Goal: Task Accomplishment & Management: Manage account settings

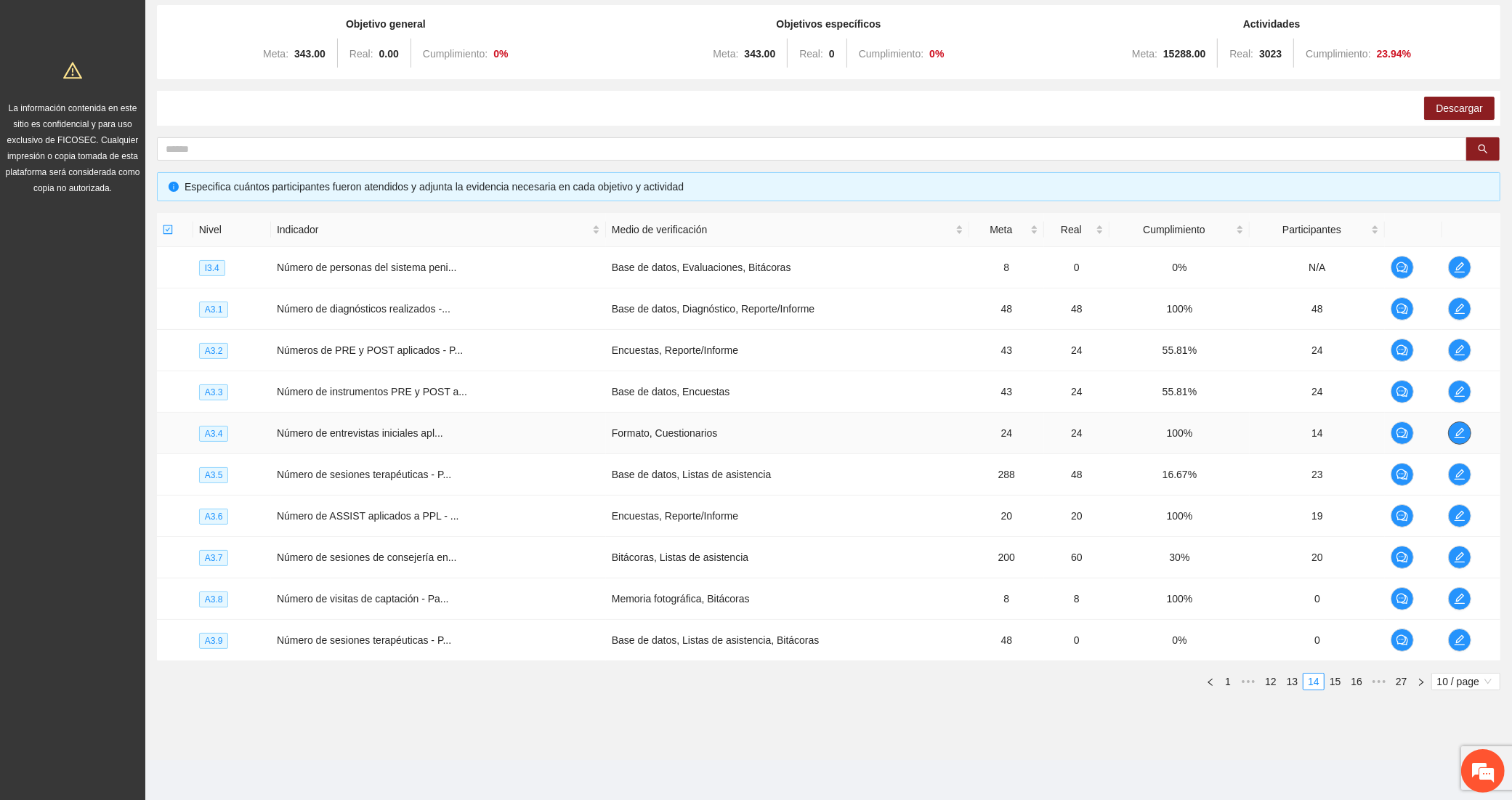
click at [1454, 435] on icon "edit" at bounding box center [1459, 433] width 12 height 12
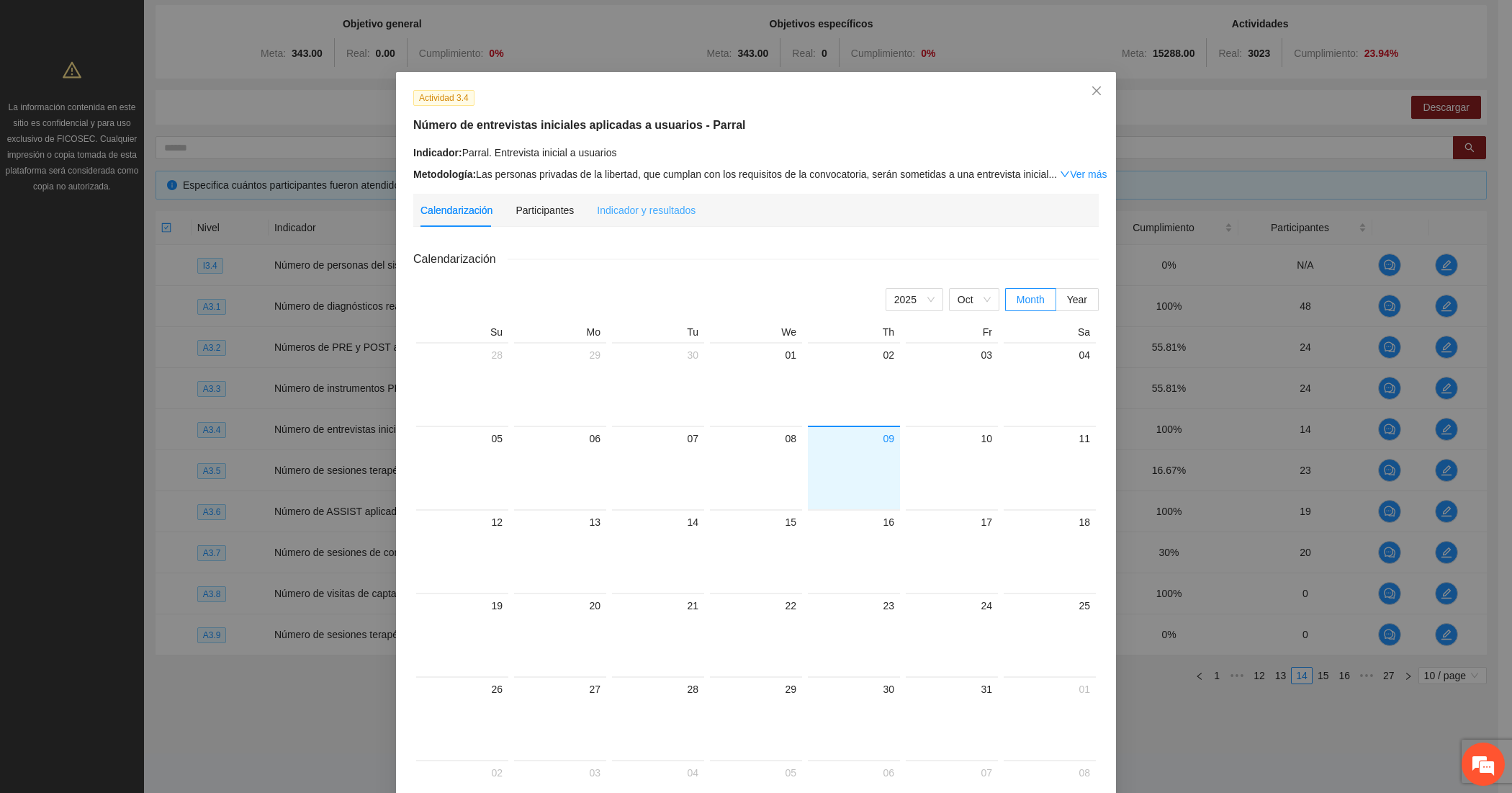
click at [632, 225] on div "Indicador y resultados" at bounding box center [646, 211] width 99 height 33
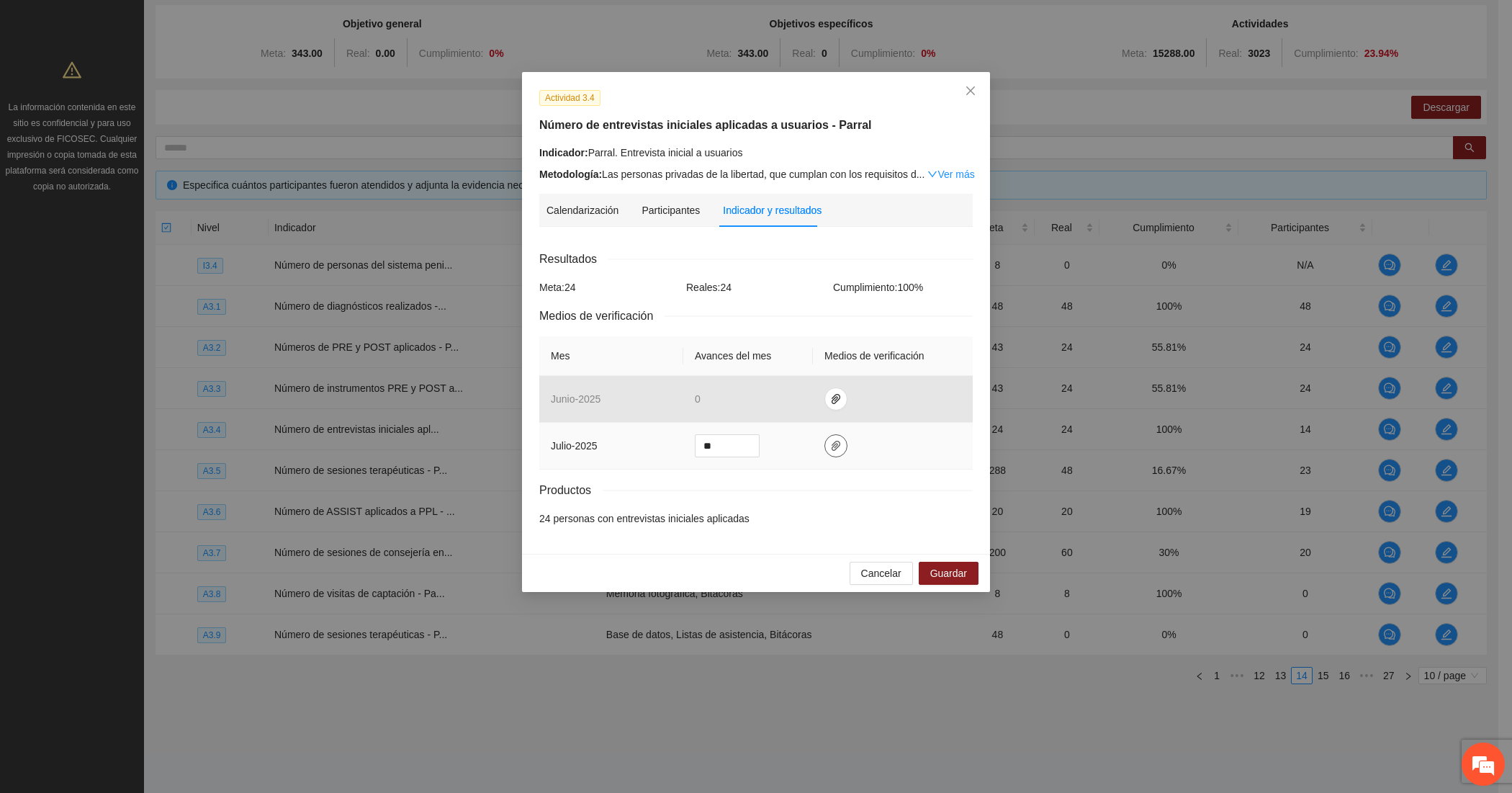
click at [838, 437] on button "button" at bounding box center [835, 445] width 23 height 23
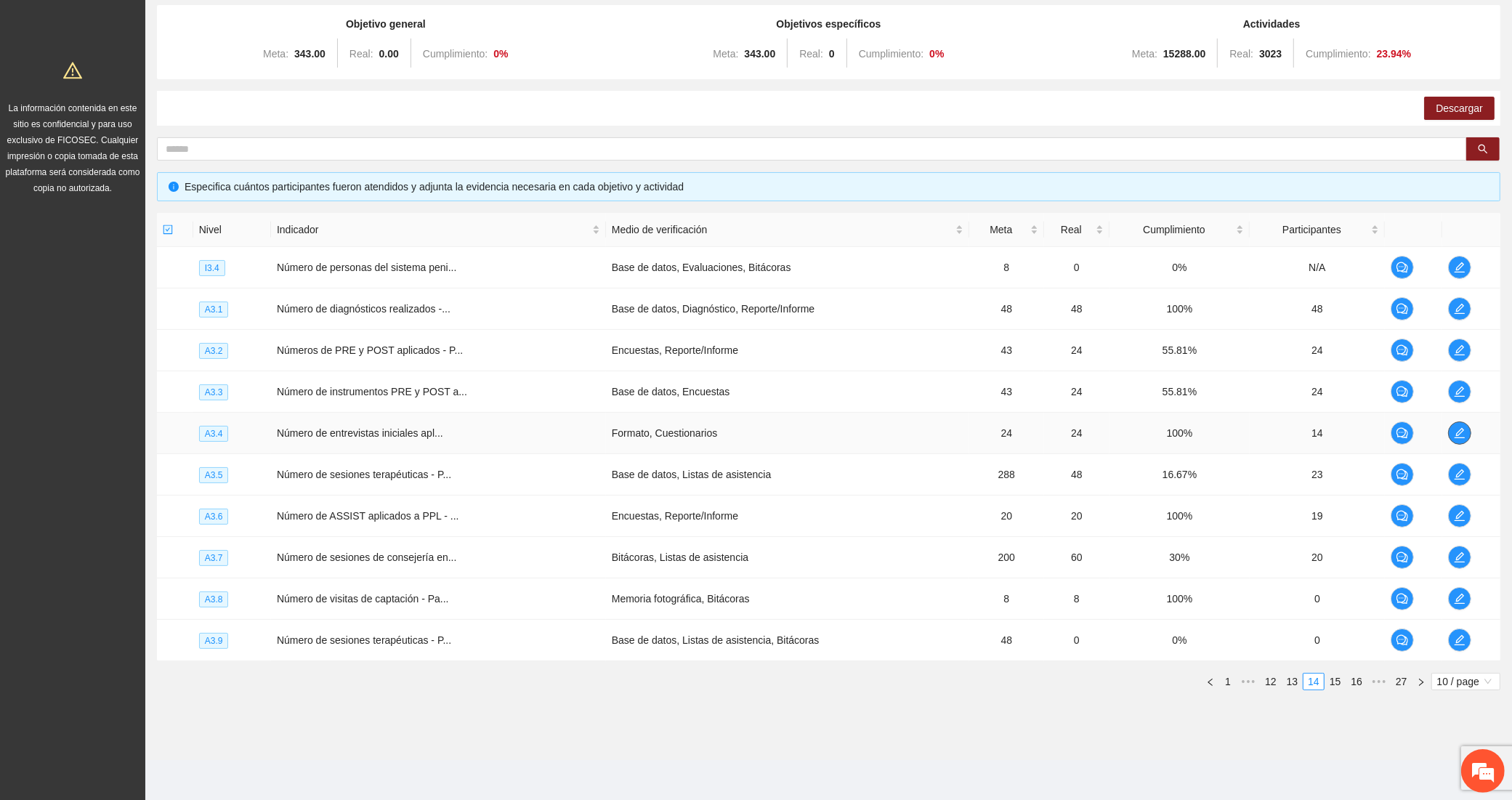
click at [1450, 431] on span "edit" at bounding box center [1459, 433] width 21 height 12
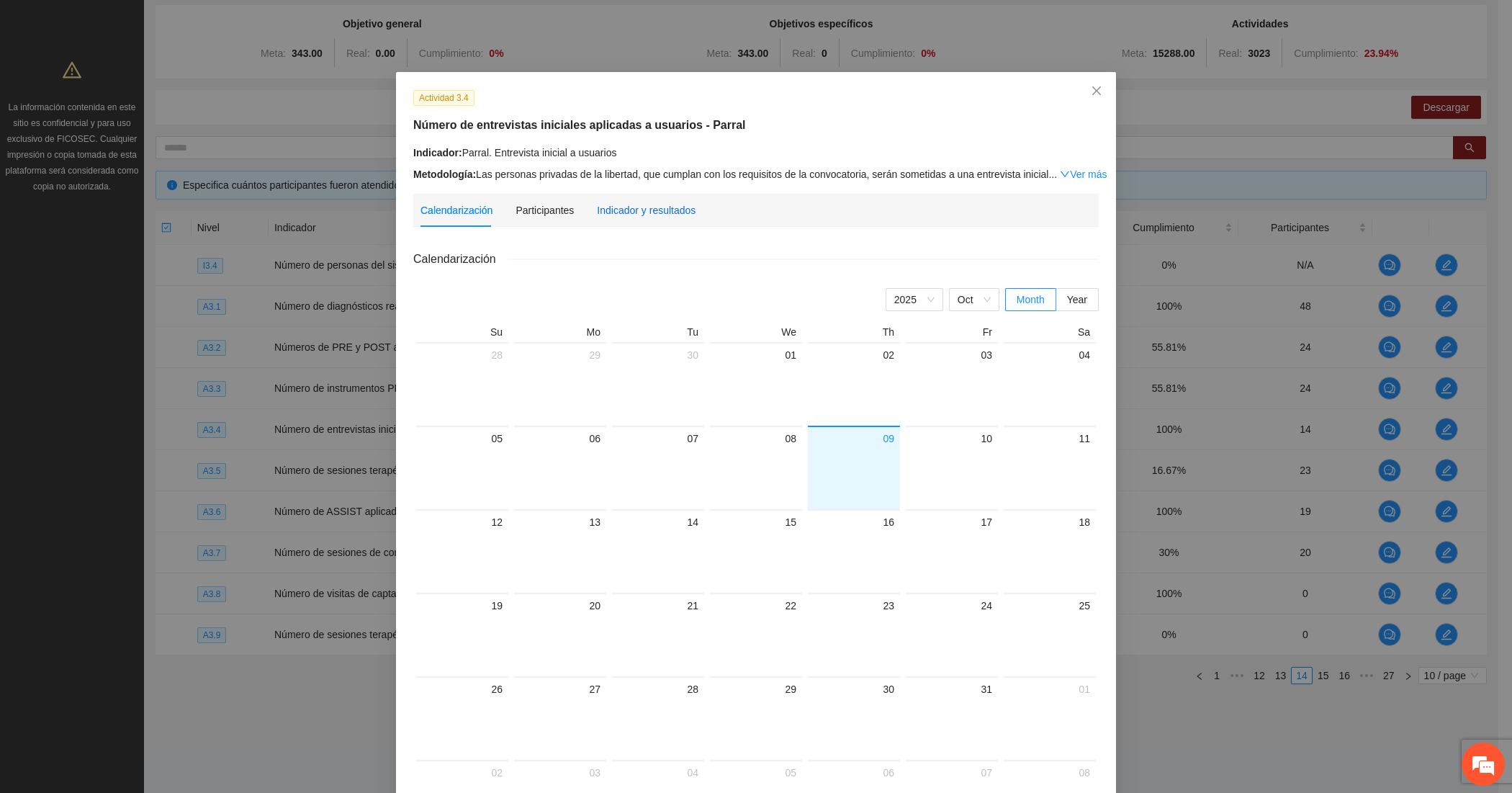
click at [642, 203] on div "Indicador y resultados" at bounding box center [646, 211] width 99 height 16
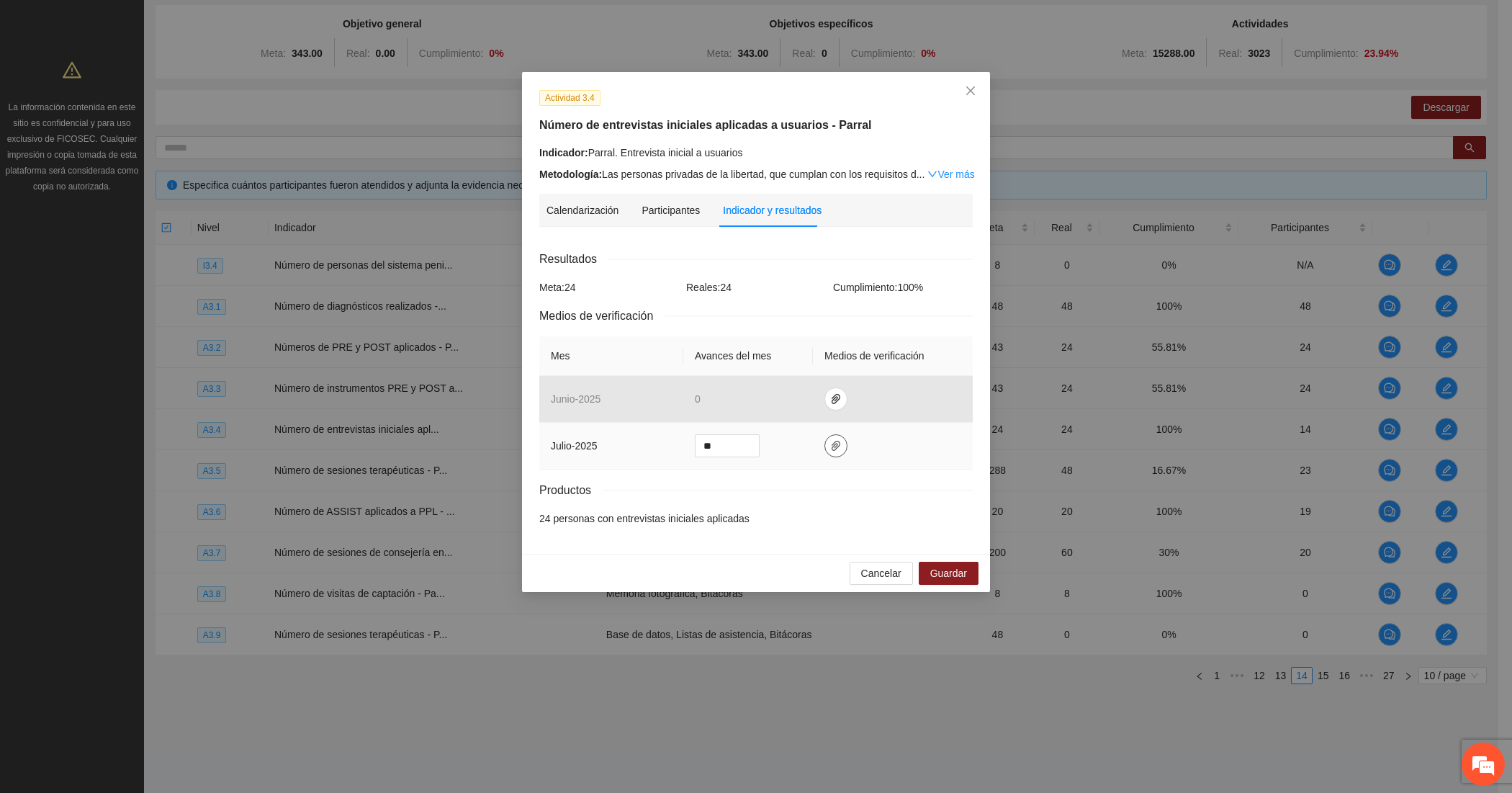
click at [832, 440] on icon "paper-clip" at bounding box center [836, 446] width 12 height 12
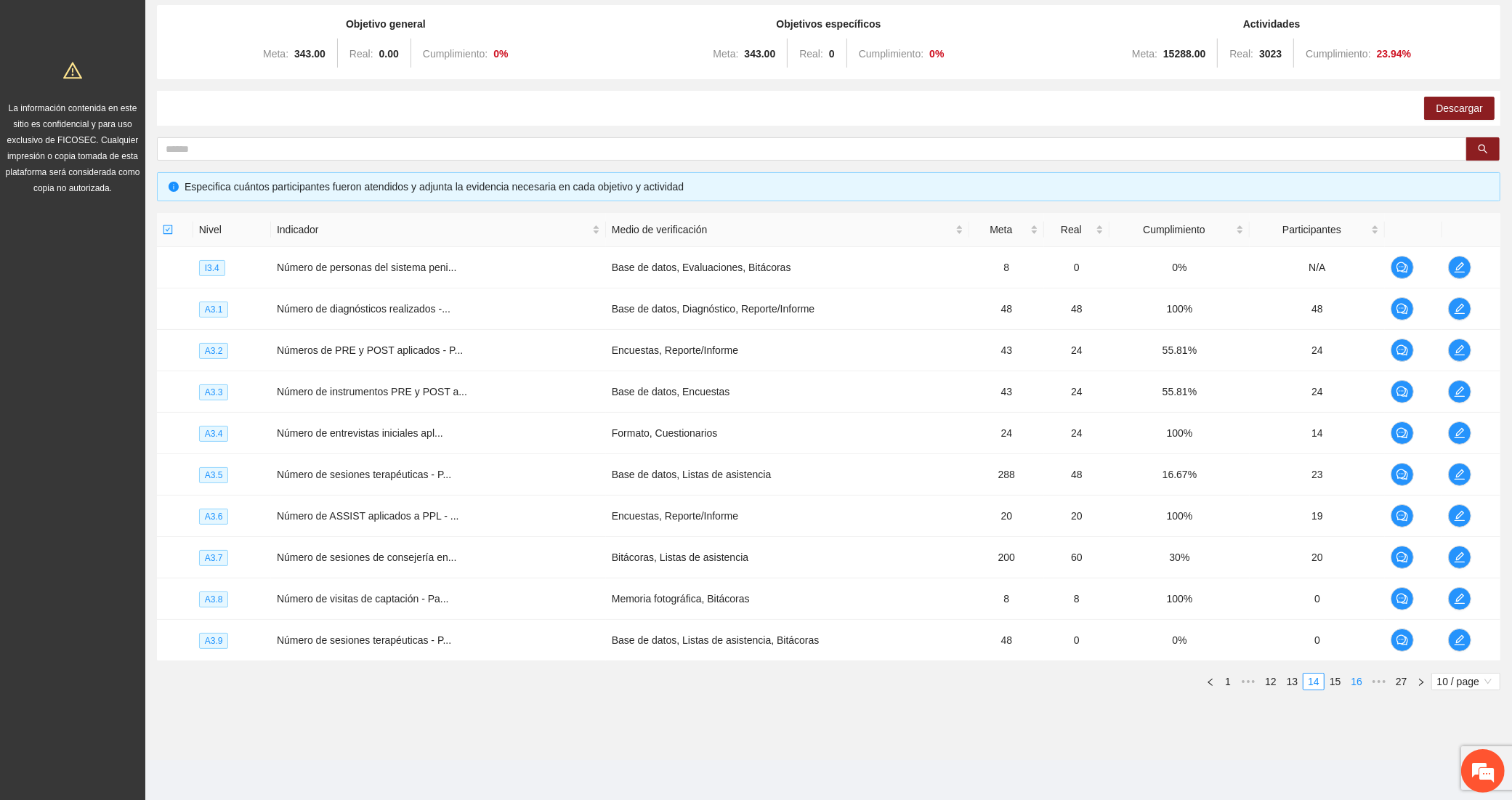
click at [1352, 685] on link "16" at bounding box center [1357, 681] width 21 height 16
click at [1456, 310] on icon "edit" at bounding box center [1460, 309] width 12 height 12
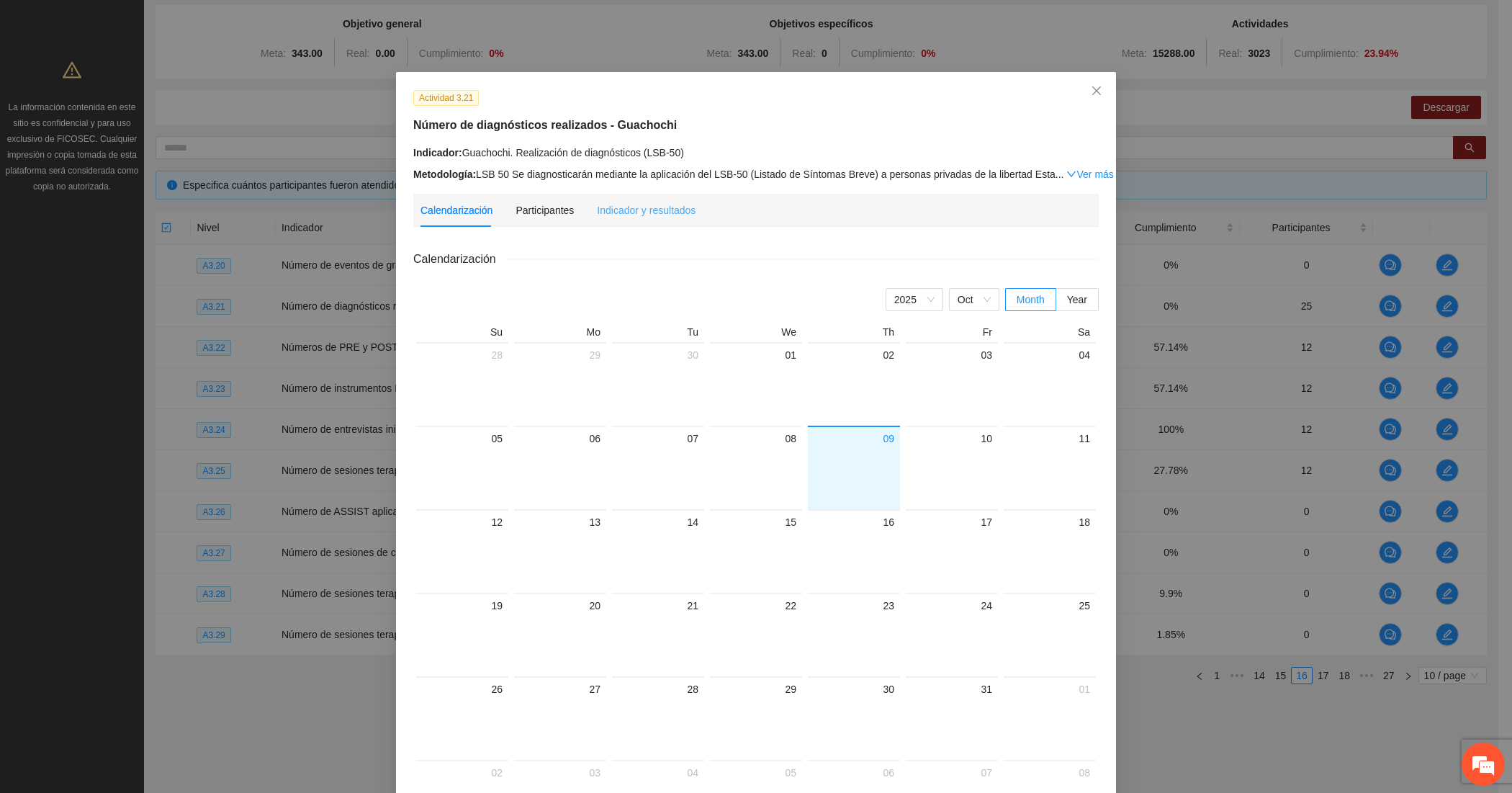
click at [659, 223] on div "Indicador y resultados" at bounding box center [646, 211] width 99 height 33
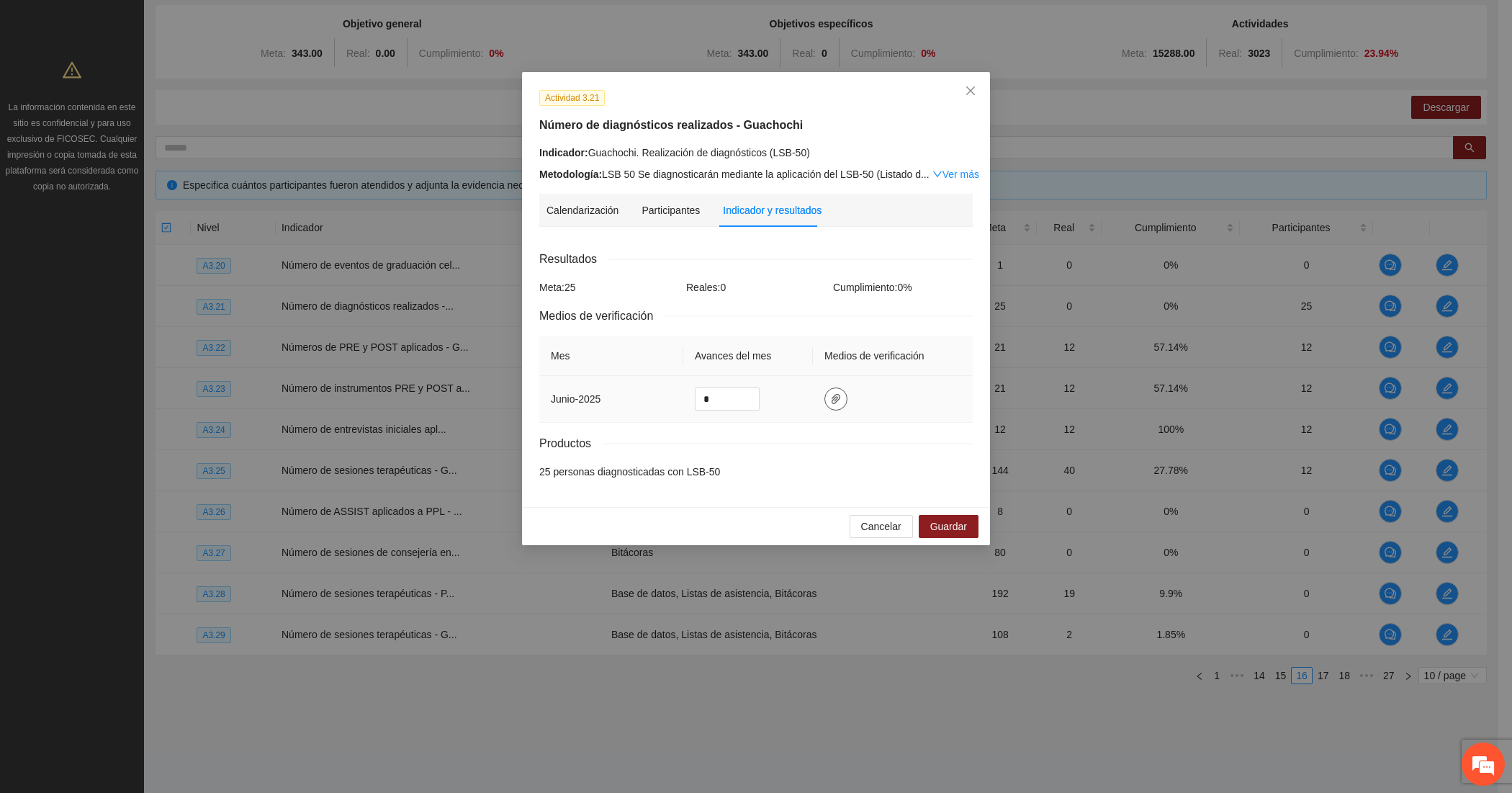
click at [835, 400] on icon "paper-clip" at bounding box center [835, 398] width 9 height 10
click at [818, 346] on span "Adjuntar documento" at bounding box center [797, 353] width 90 height 16
click at [715, 398] on input "*" at bounding box center [727, 398] width 63 height 21
type input "*"
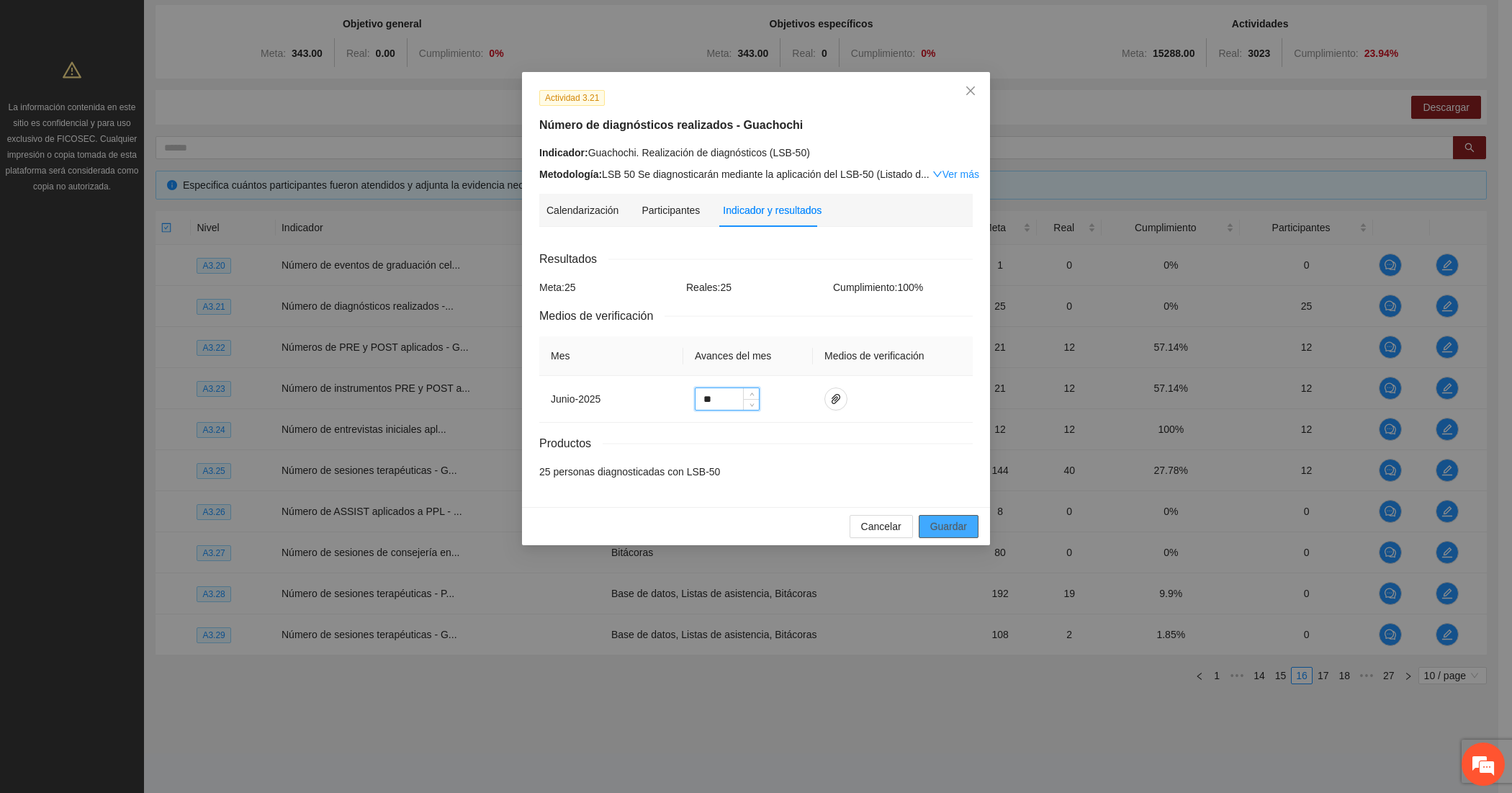
type input "**"
click at [962, 521] on span "Guardar" at bounding box center [948, 526] width 37 height 16
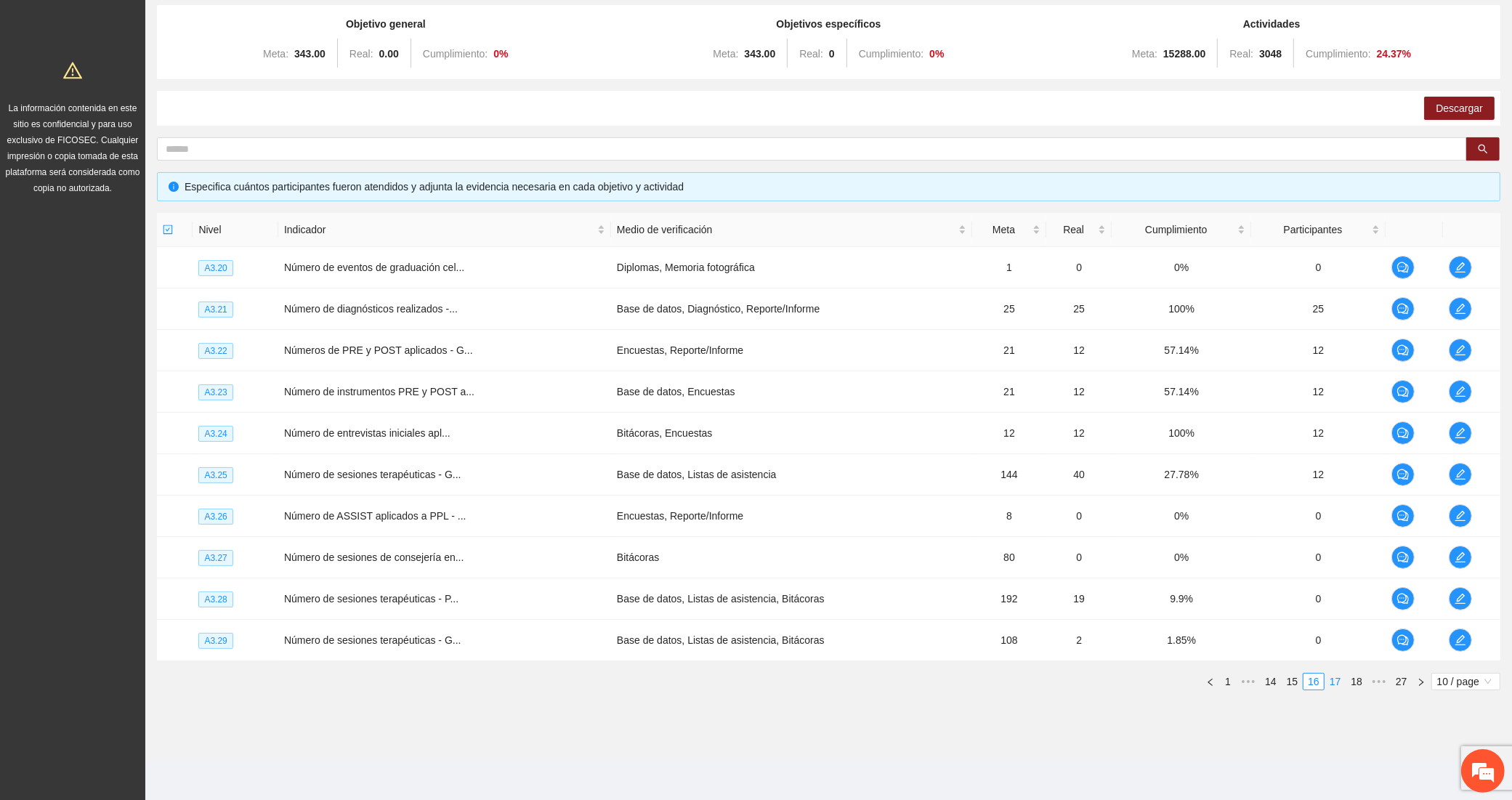
click at [1327, 685] on link "17" at bounding box center [1335, 681] width 21 height 16
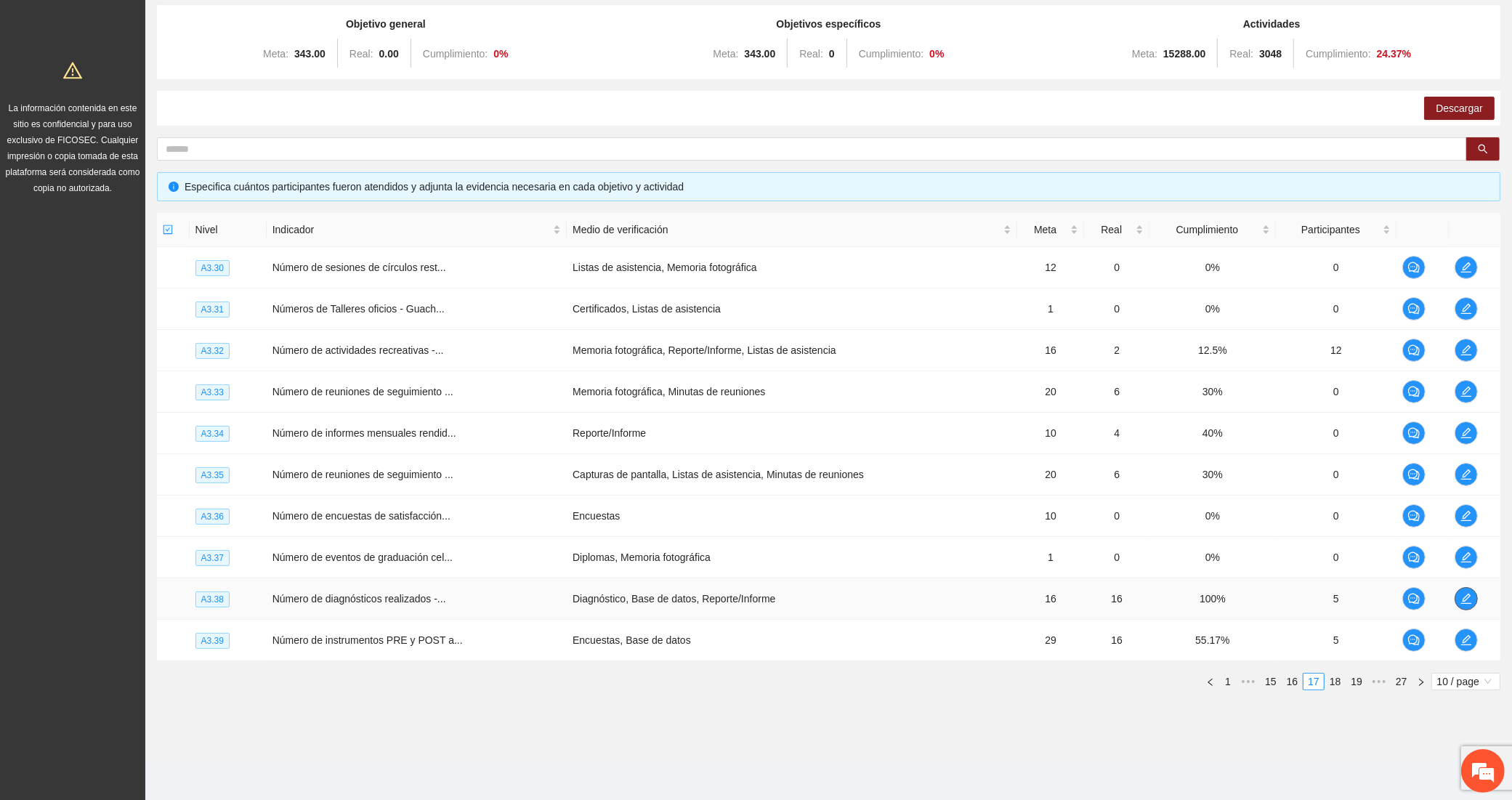
click at [1462, 597] on icon "edit" at bounding box center [1466, 599] width 12 height 12
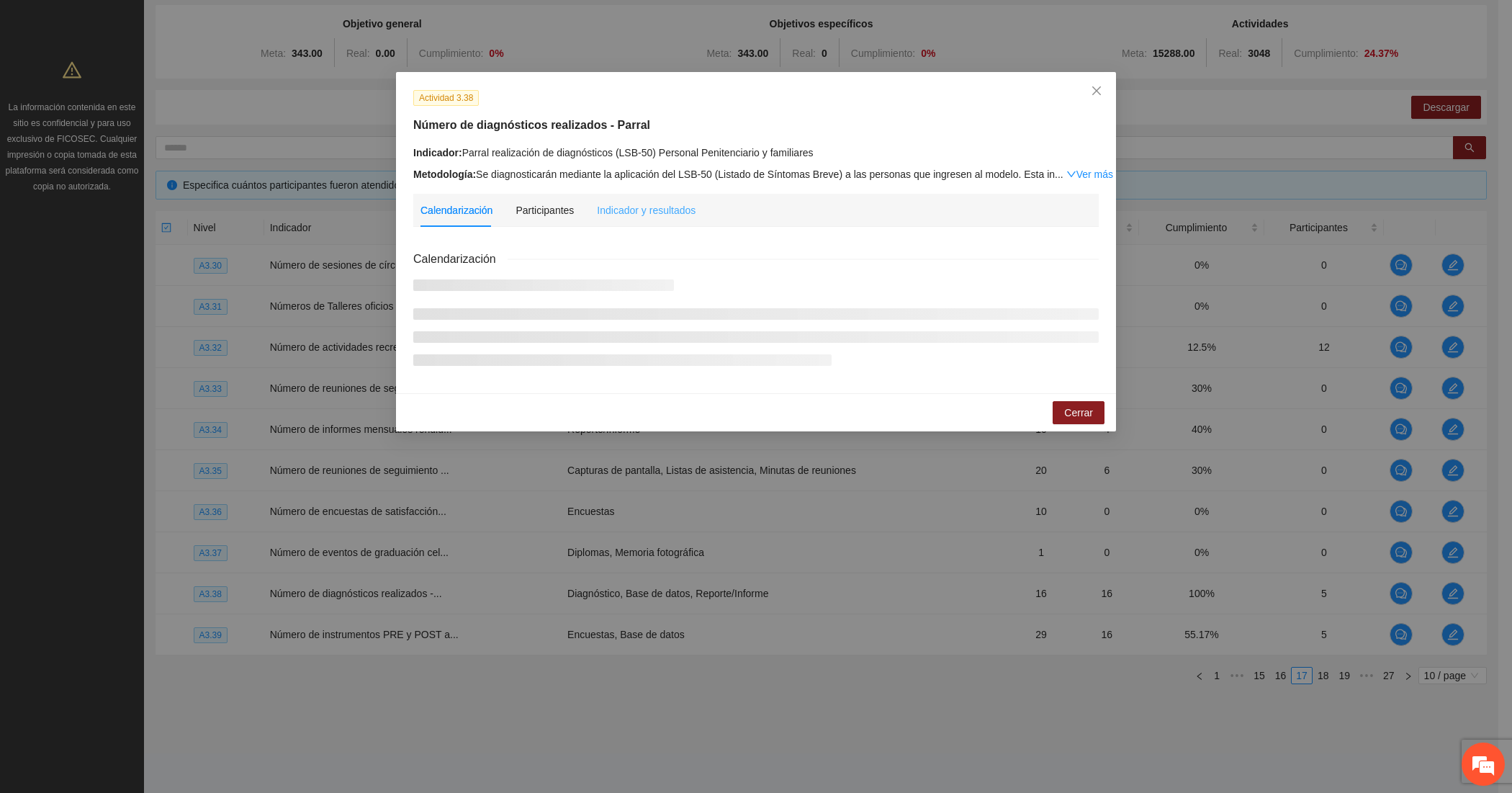
click at [629, 200] on div "Indicador y resultados" at bounding box center [646, 211] width 99 height 33
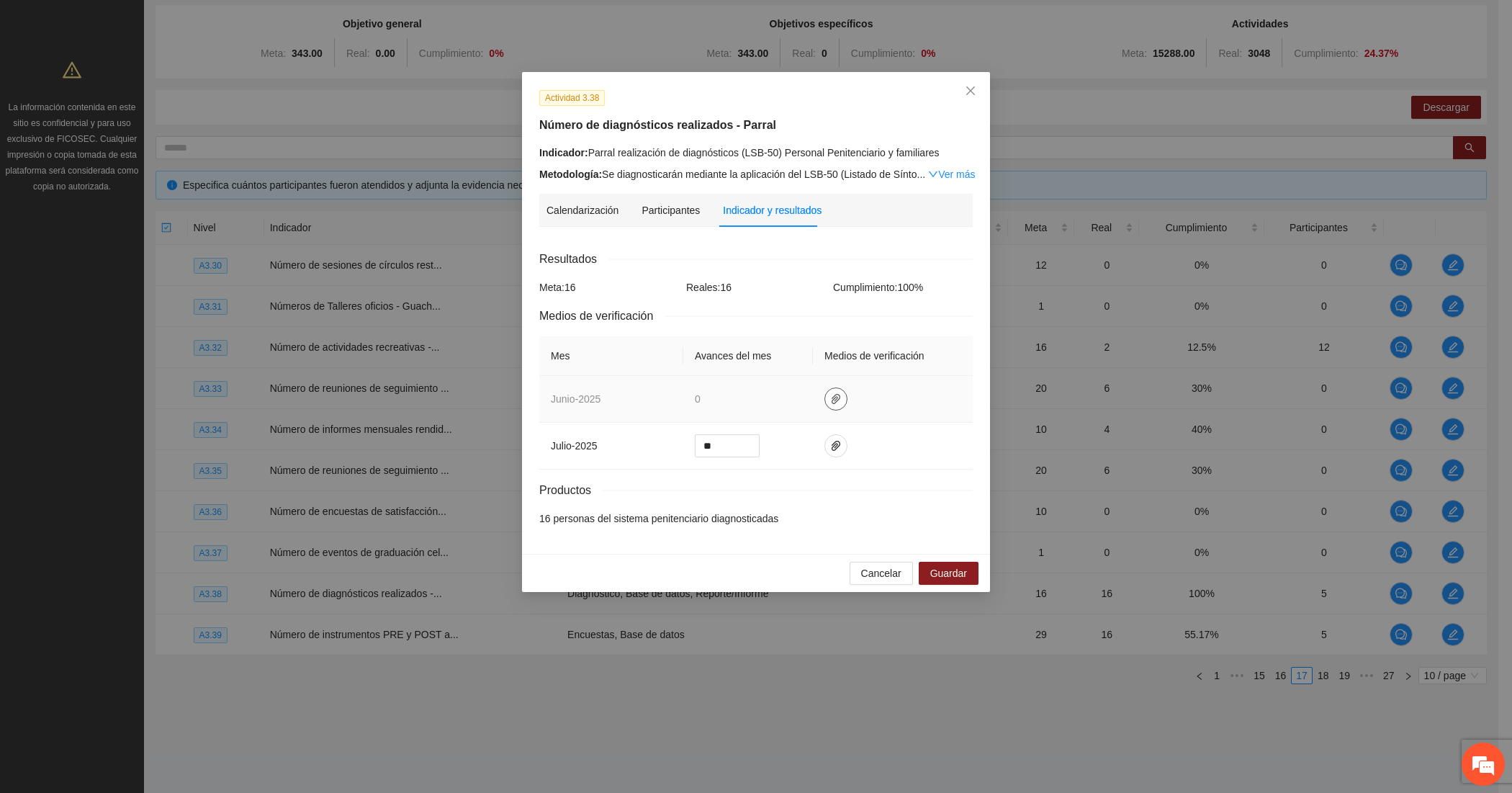
click at [833, 398] on icon "paper-clip" at bounding box center [836, 398] width 12 height 12
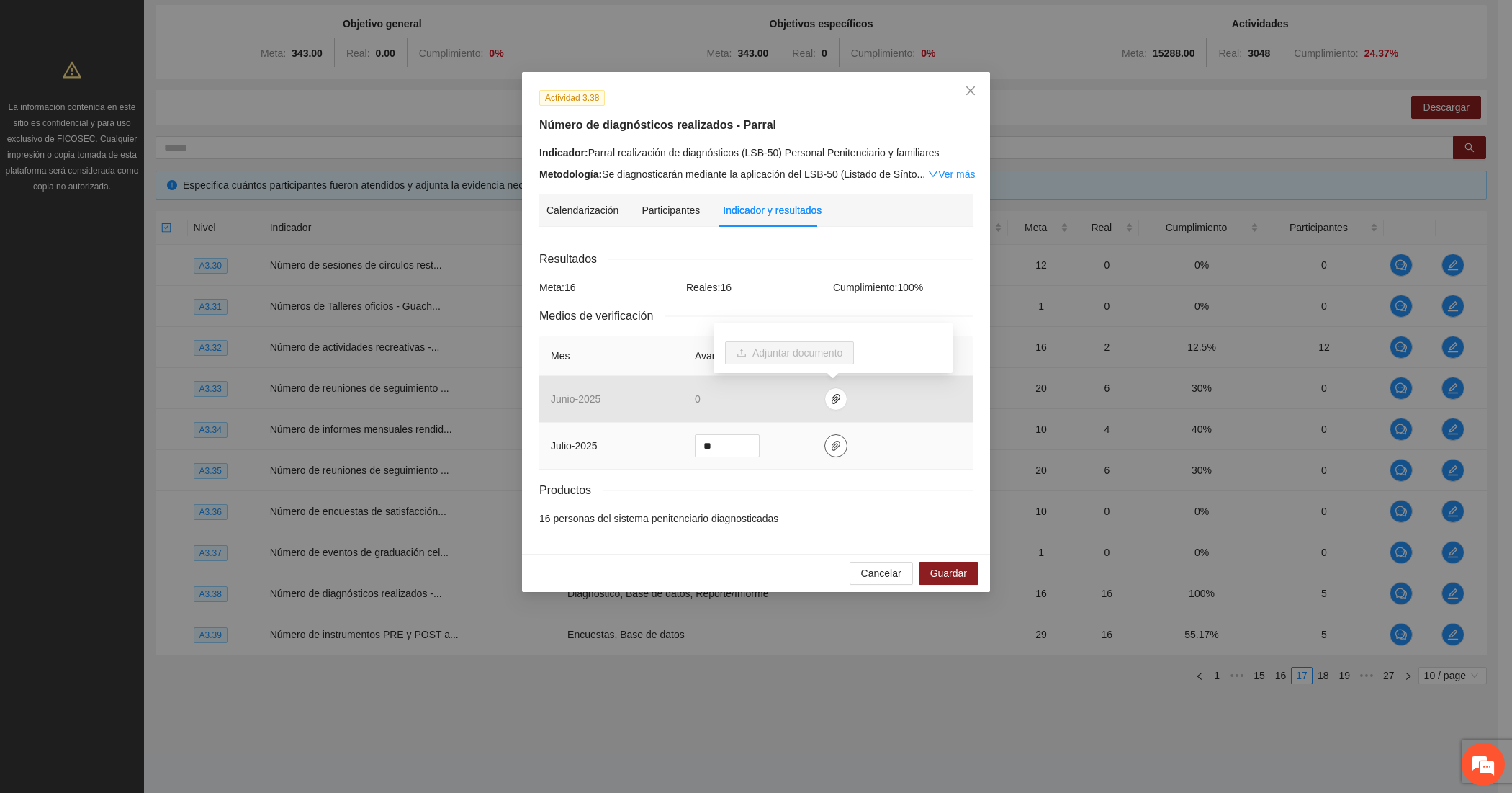
click at [833, 443] on icon "paper-clip" at bounding box center [835, 446] width 9 height 10
click at [800, 484] on div "Productos" at bounding box center [756, 490] width 434 height 18
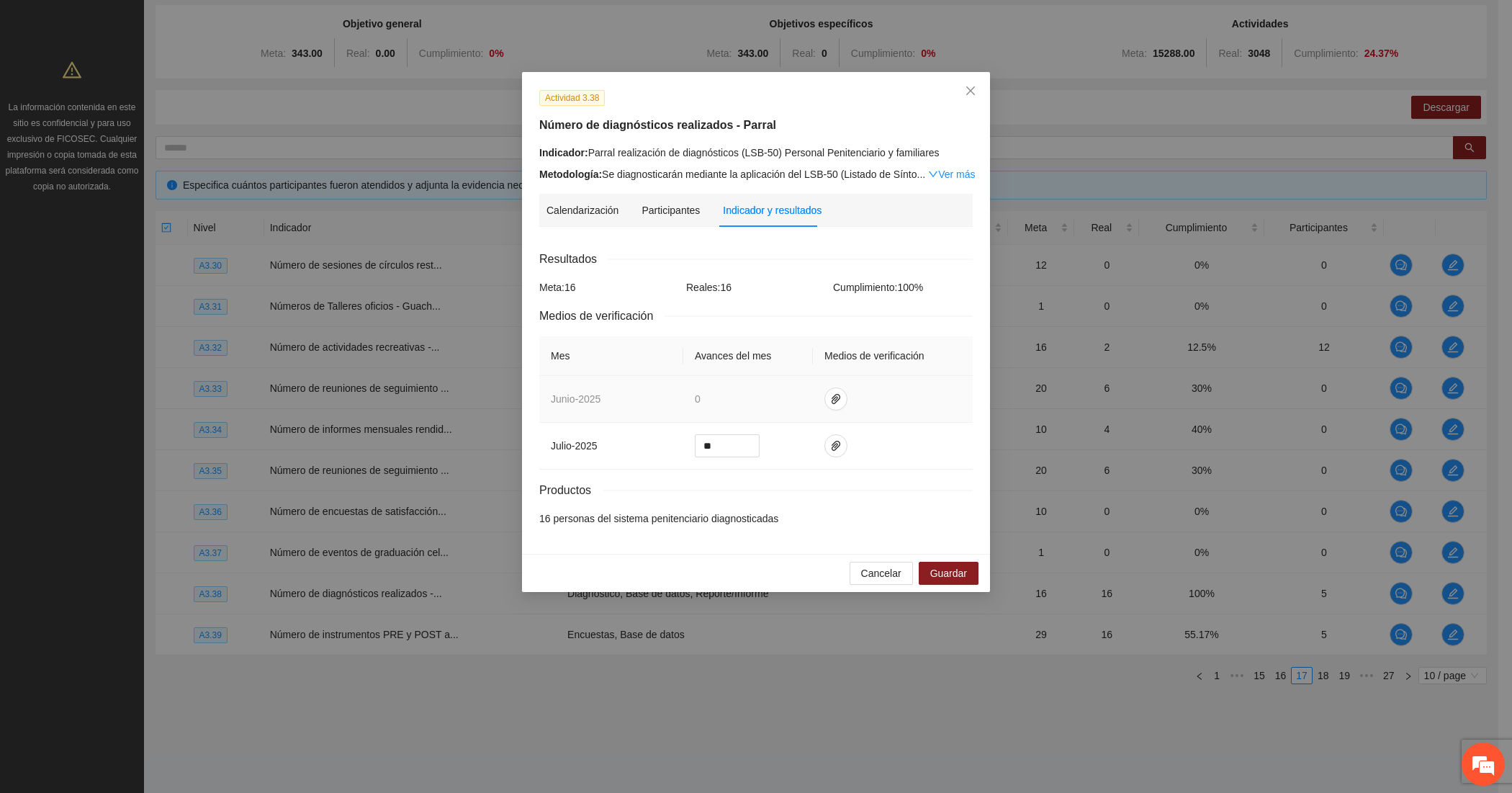
click at [816, 386] on td at bounding box center [893, 399] width 160 height 47
click at [826, 393] on span "paper-clip" at bounding box center [835, 398] width 21 height 12
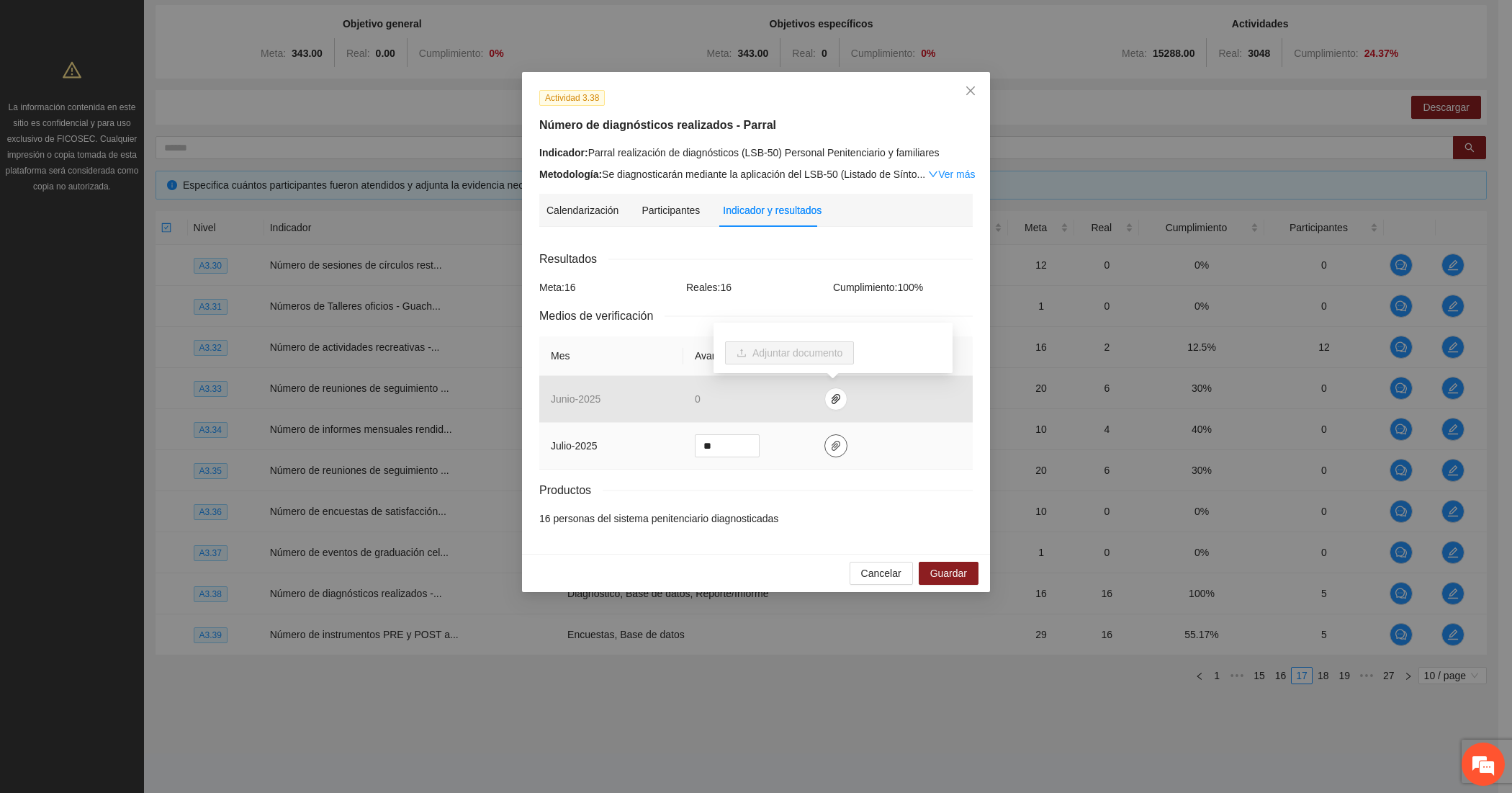
click at [825, 445] on span "paper-clip" at bounding box center [835, 446] width 21 height 12
click at [772, 403] on link "AGOSTO_2025.zip" at bounding box center [829, 404] width 189 height 16
click at [824, 385] on link "SEPTIEMBRE_2025.zip" at bounding box center [829, 383] width 189 height 16
click at [825, 267] on div "Resultados" at bounding box center [756, 259] width 434 height 18
click at [930, 580] on span "Guardar" at bounding box center [948, 574] width 37 height 16
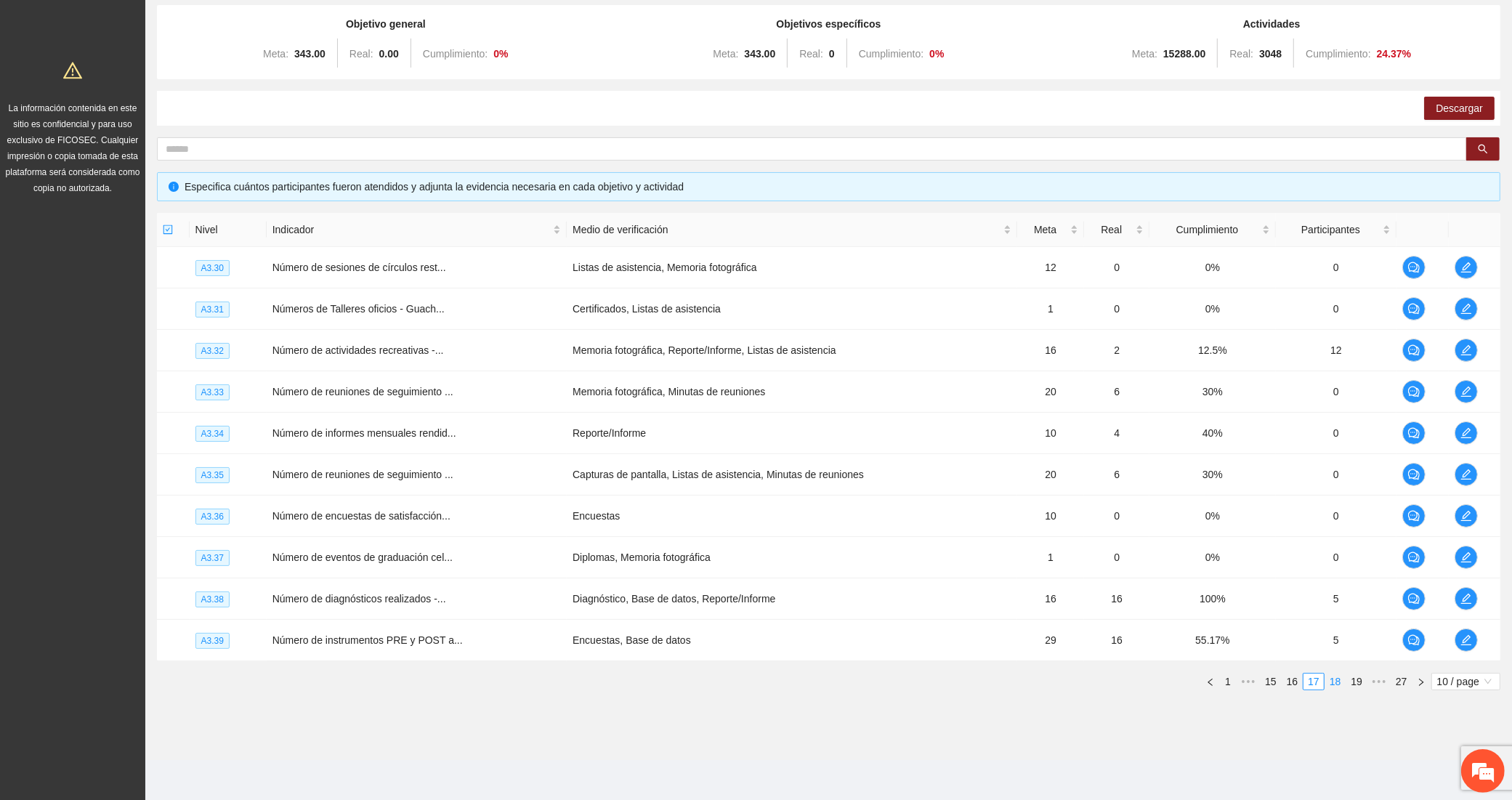
click at [1331, 680] on link "18" at bounding box center [1335, 681] width 21 height 16
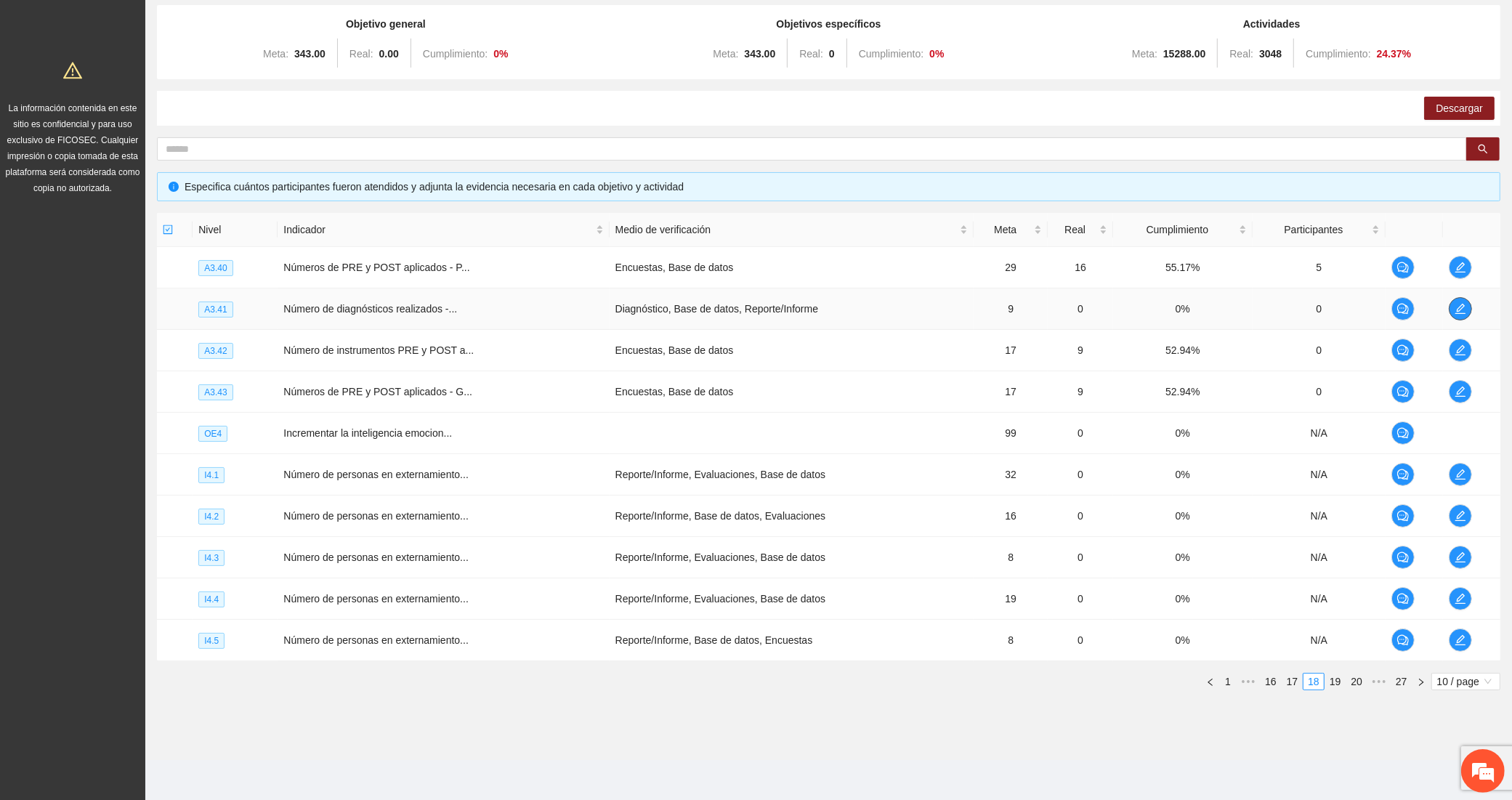
click at [1455, 309] on icon "edit" at bounding box center [1460, 309] width 12 height 12
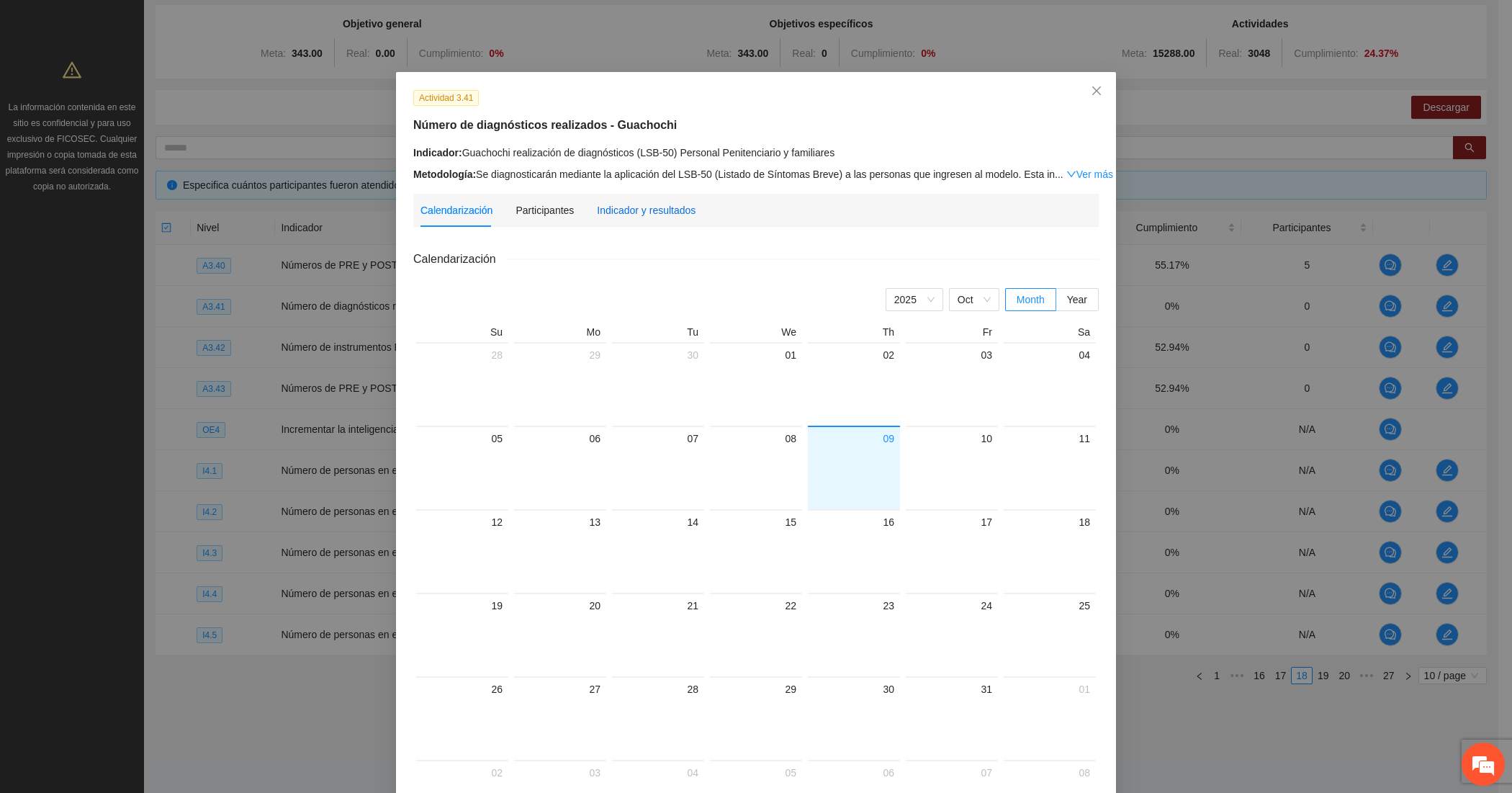
click at [678, 204] on div "Indicador y resultados" at bounding box center [646, 211] width 99 height 16
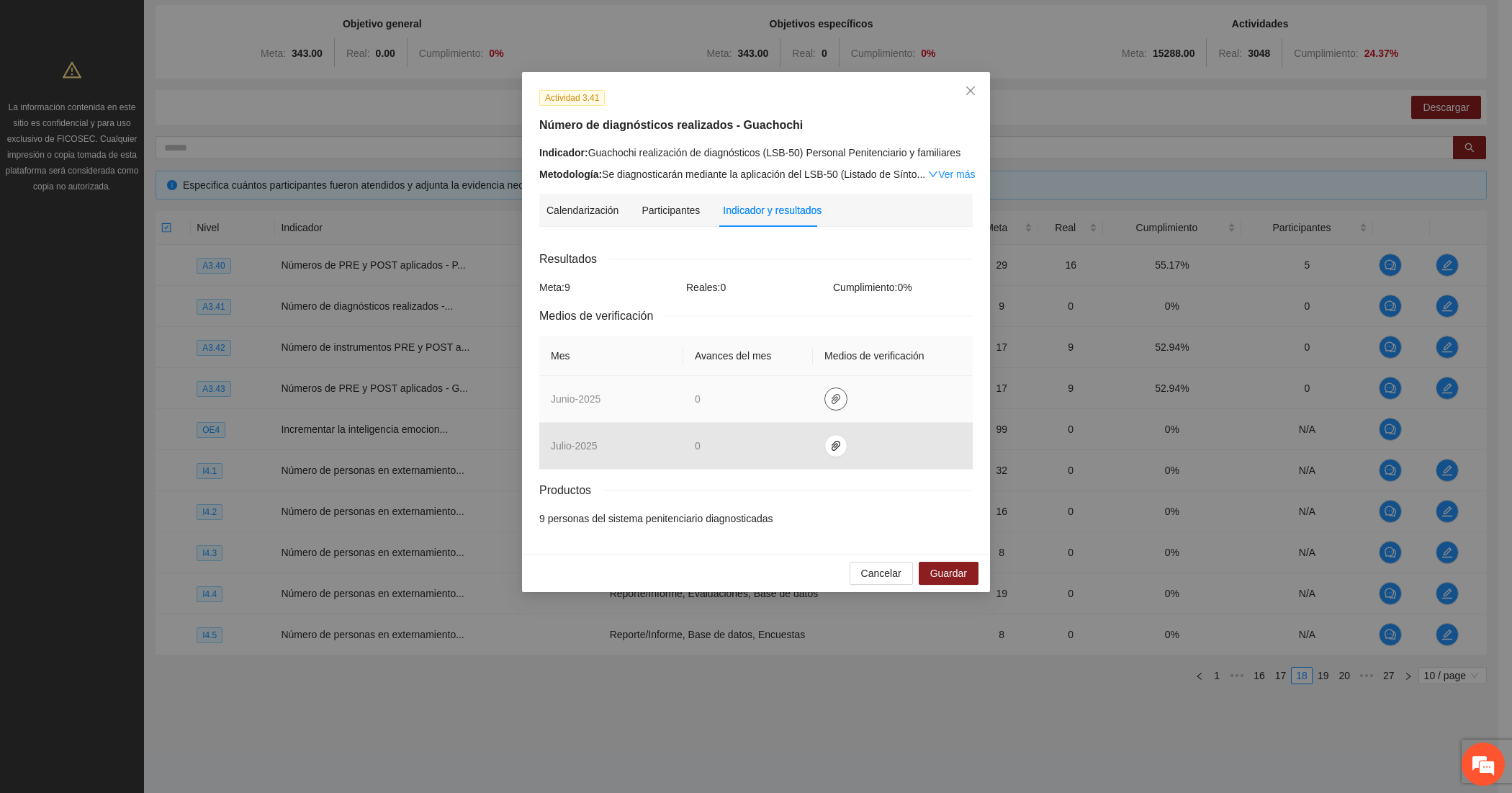
click at [835, 394] on icon "paper-clip" at bounding box center [835, 398] width 9 height 10
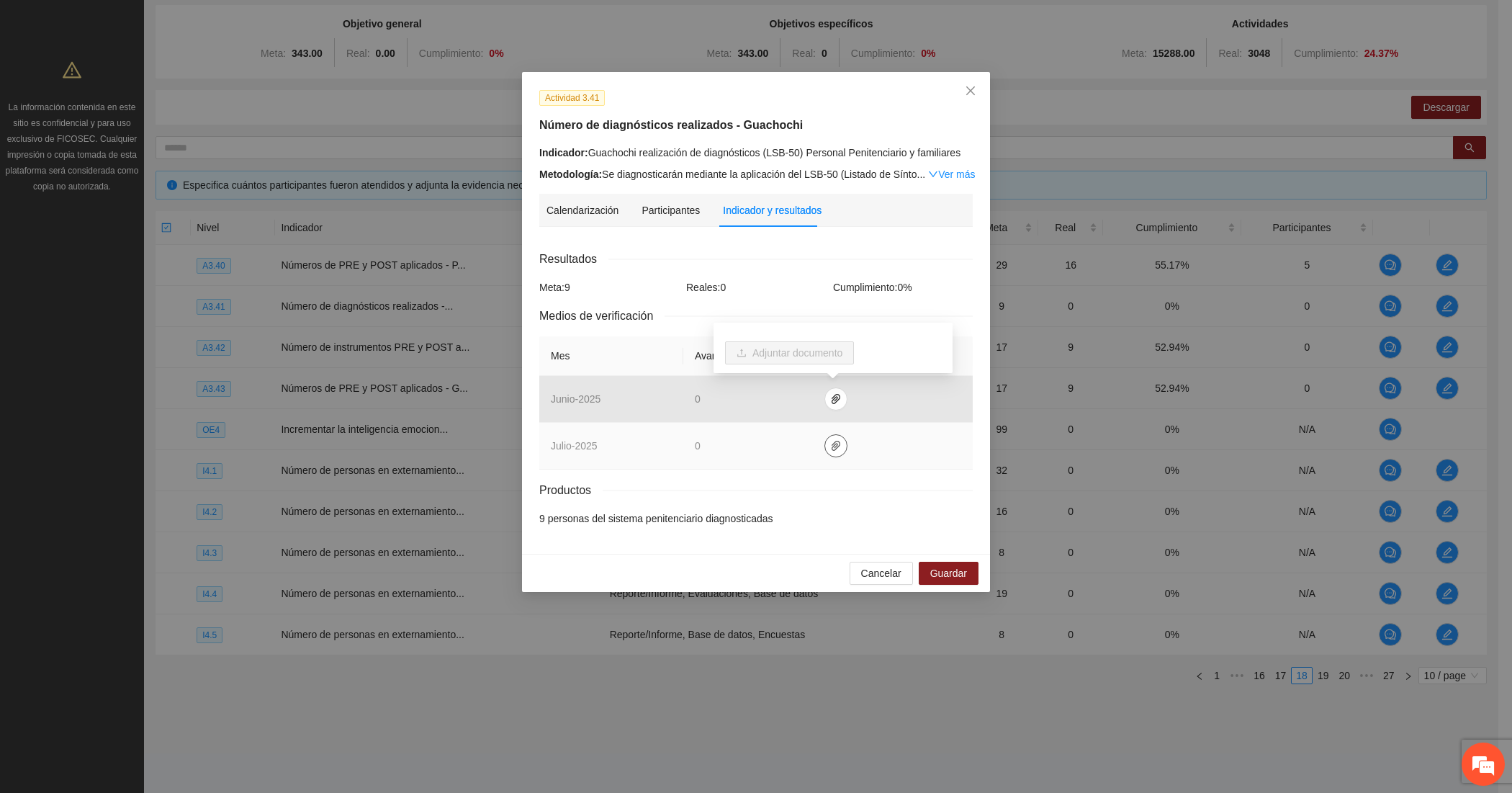
click at [839, 451] on span "paper-clip" at bounding box center [835, 446] width 21 height 12
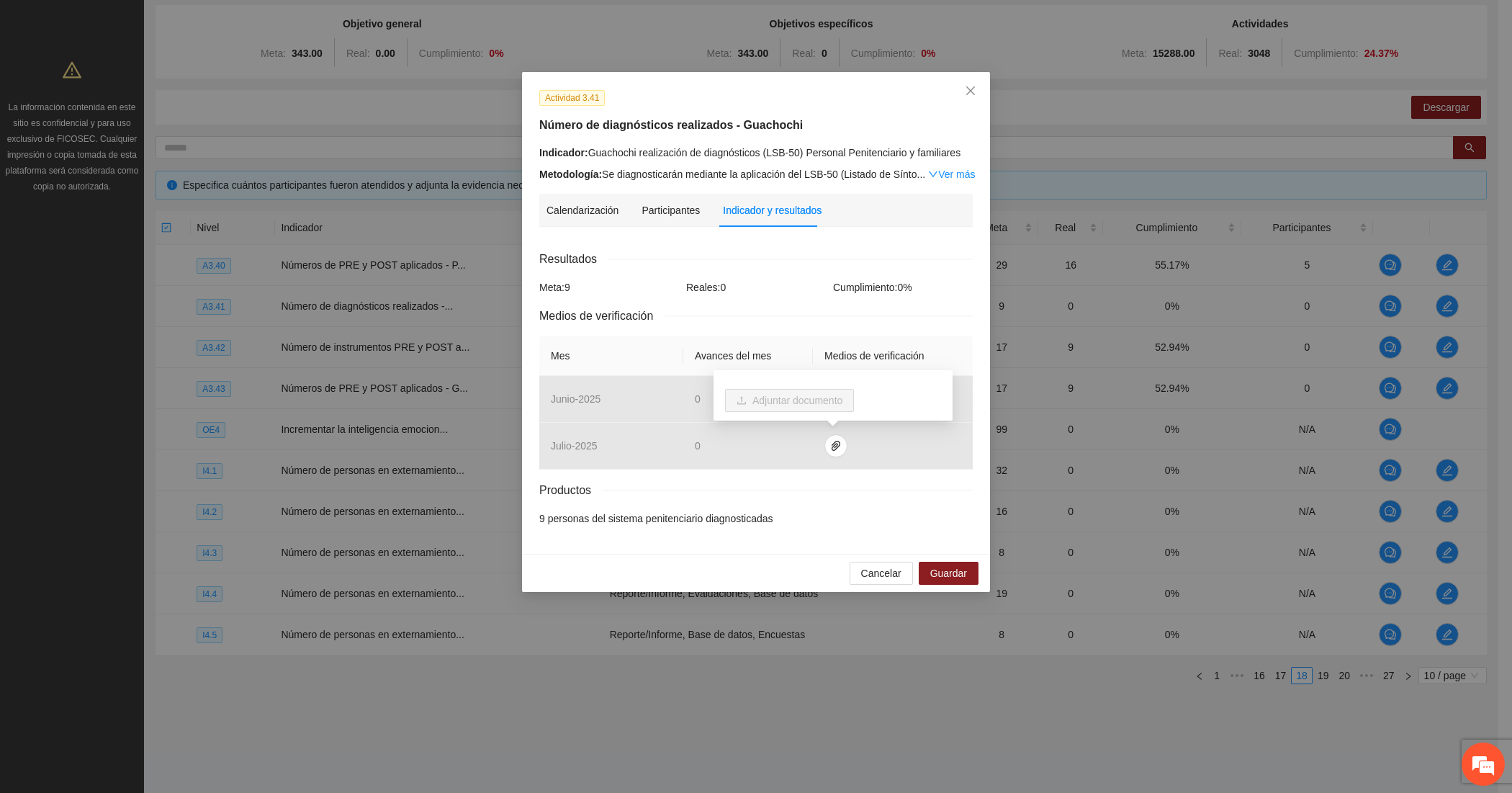
click at [783, 302] on div "Resultados Meta: 9 Reales: 0 Cumplimiento: 0 % Medios de verificación Mes Avanc…" at bounding box center [756, 388] width 434 height 277
click at [666, 206] on div "Participantes" at bounding box center [670, 211] width 58 height 16
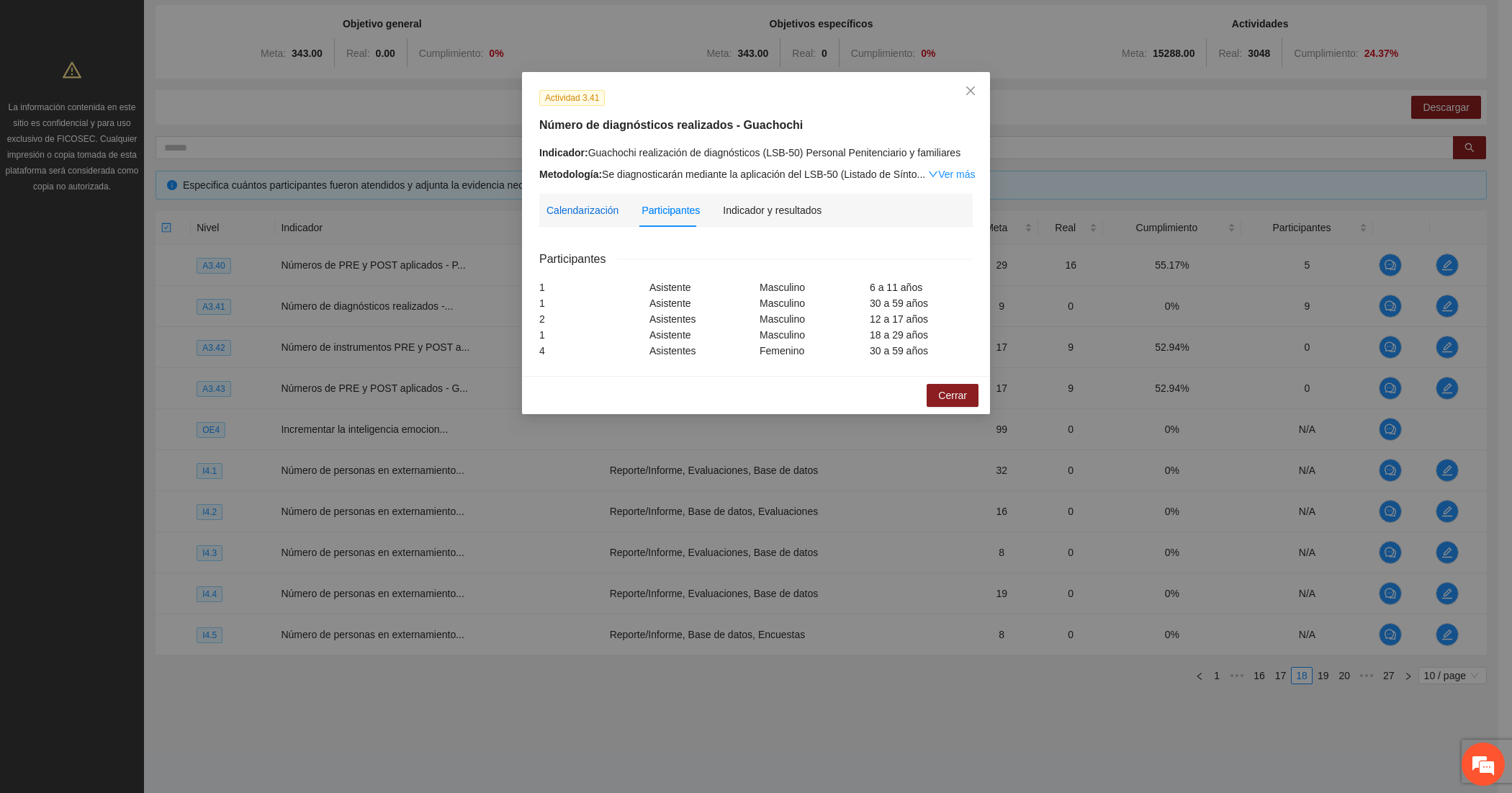
click at [576, 208] on div "Calendarización" at bounding box center [582, 211] width 72 height 16
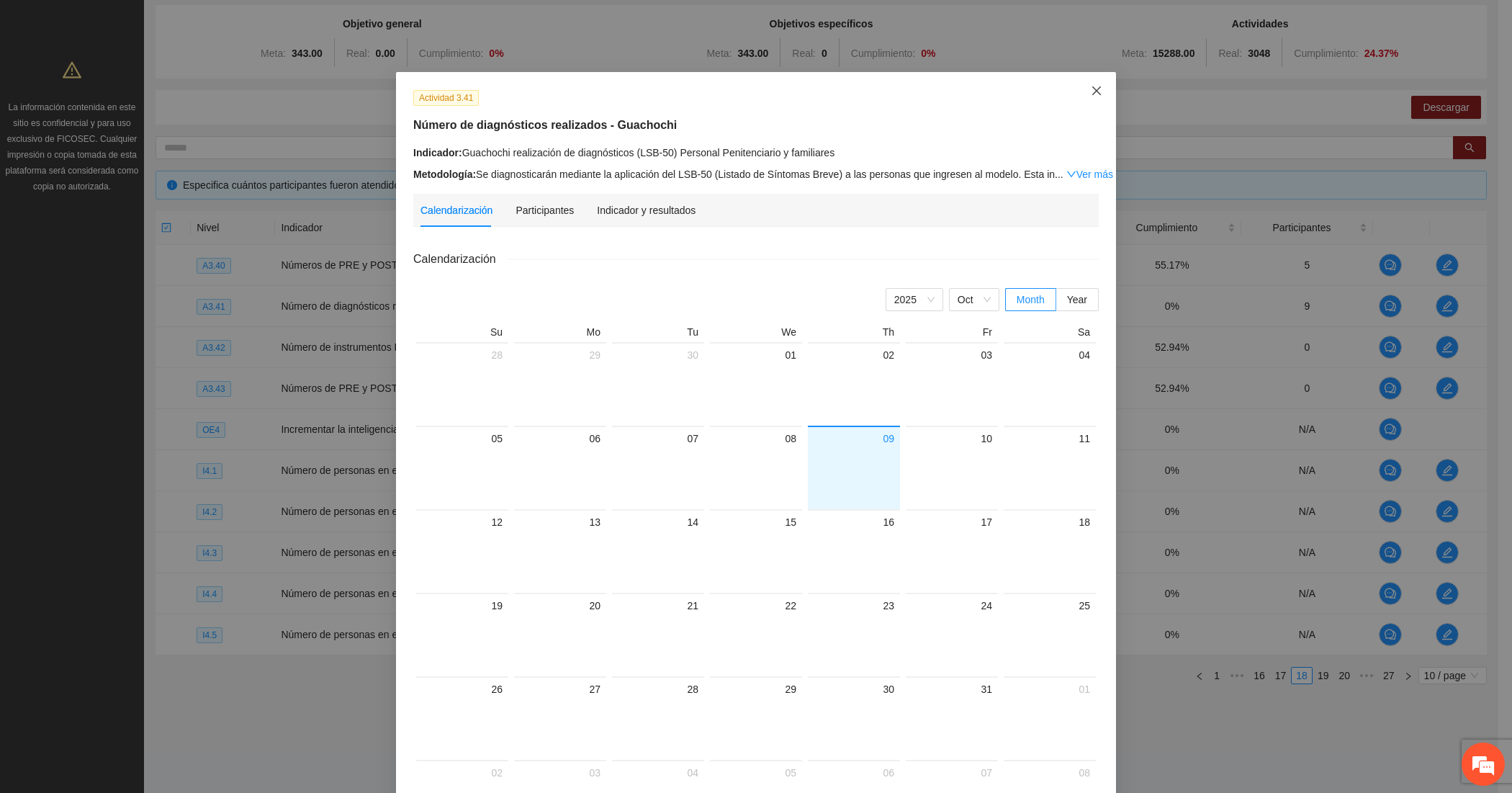
click at [1082, 92] on span "Close" at bounding box center [1096, 91] width 39 height 39
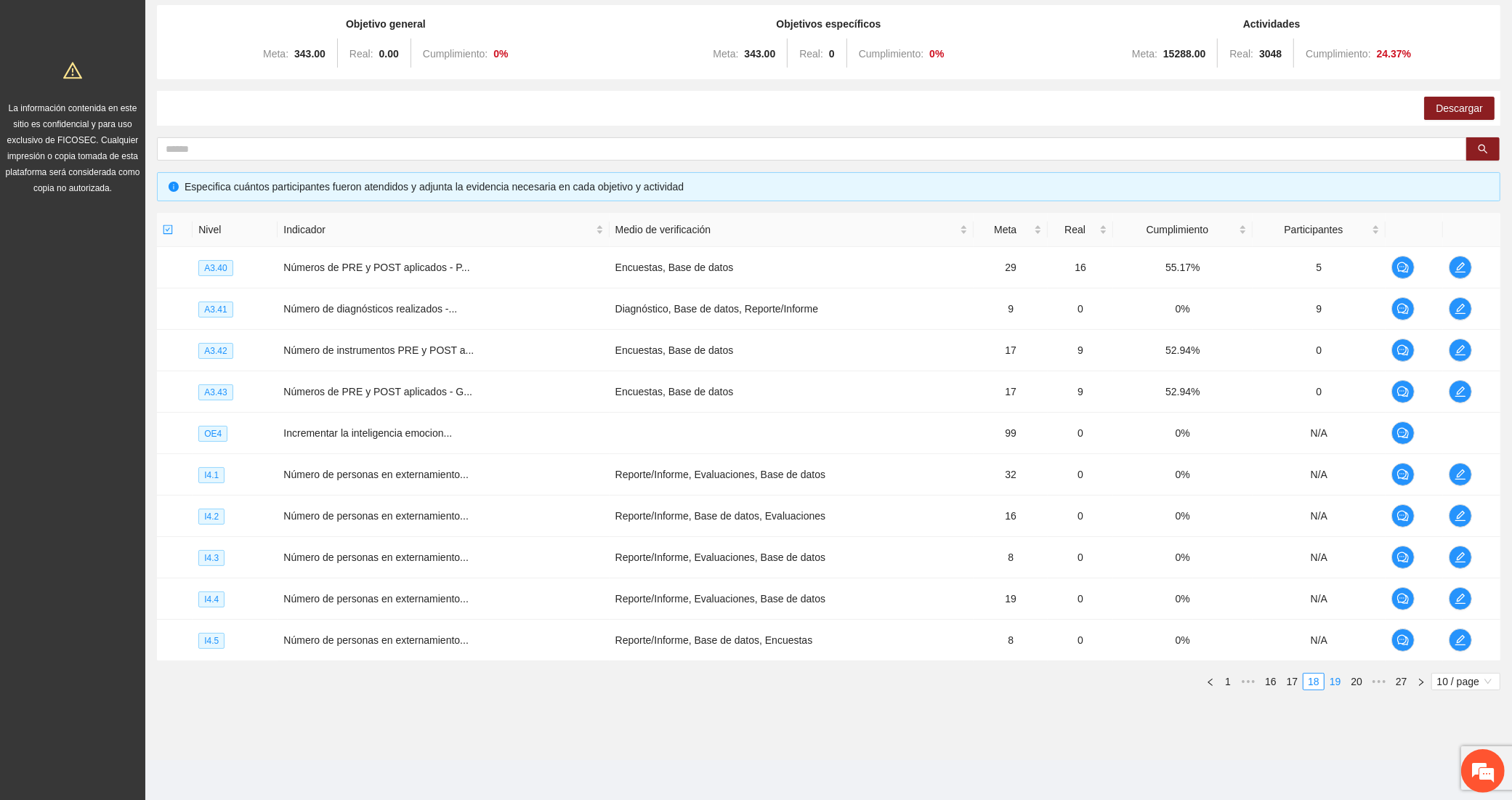
click at [1334, 681] on link "19" at bounding box center [1335, 681] width 21 height 16
click at [1451, 388] on span "edit" at bounding box center [1459, 392] width 21 height 12
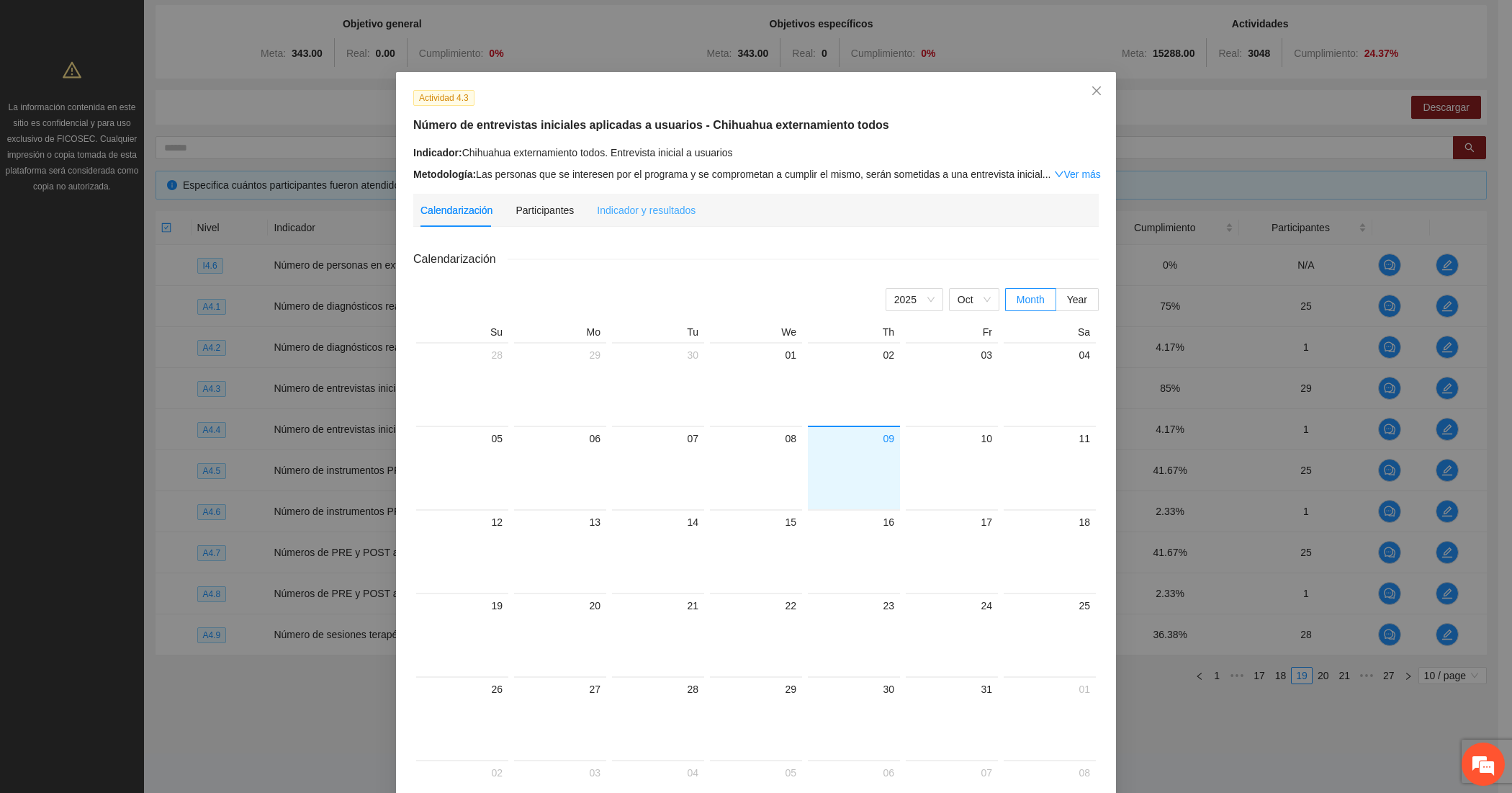
click at [641, 219] on div "Indicador y resultados" at bounding box center [646, 211] width 99 height 33
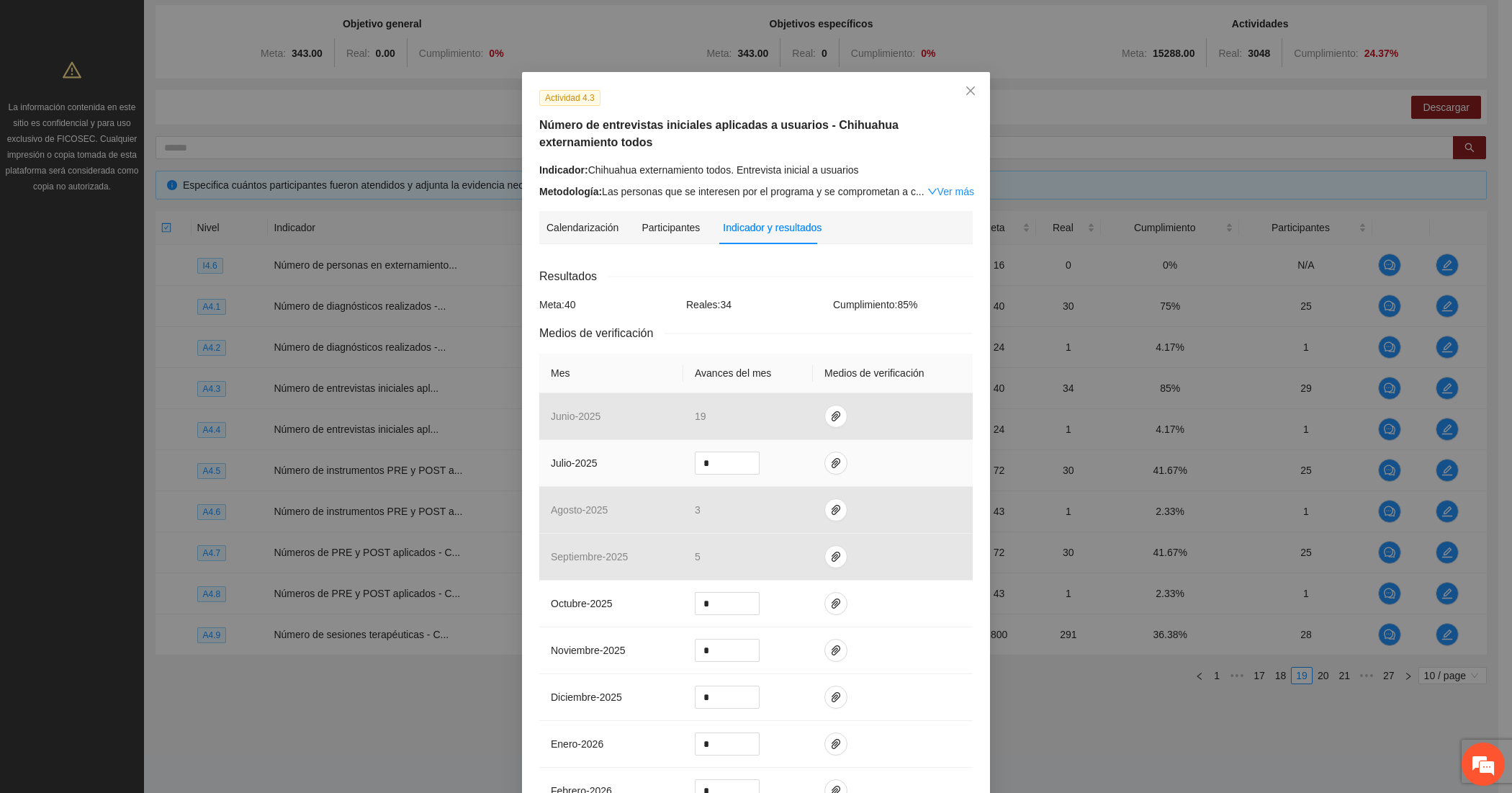
click at [825, 449] on td at bounding box center [893, 463] width 160 height 47
click at [827, 454] on button "button" at bounding box center [835, 462] width 23 height 23
click at [756, 414] on link "JUNIO_2025.zip" at bounding box center [822, 421] width 189 height 16
click at [928, 417] on icon "delete" at bounding box center [925, 421] width 10 height 10
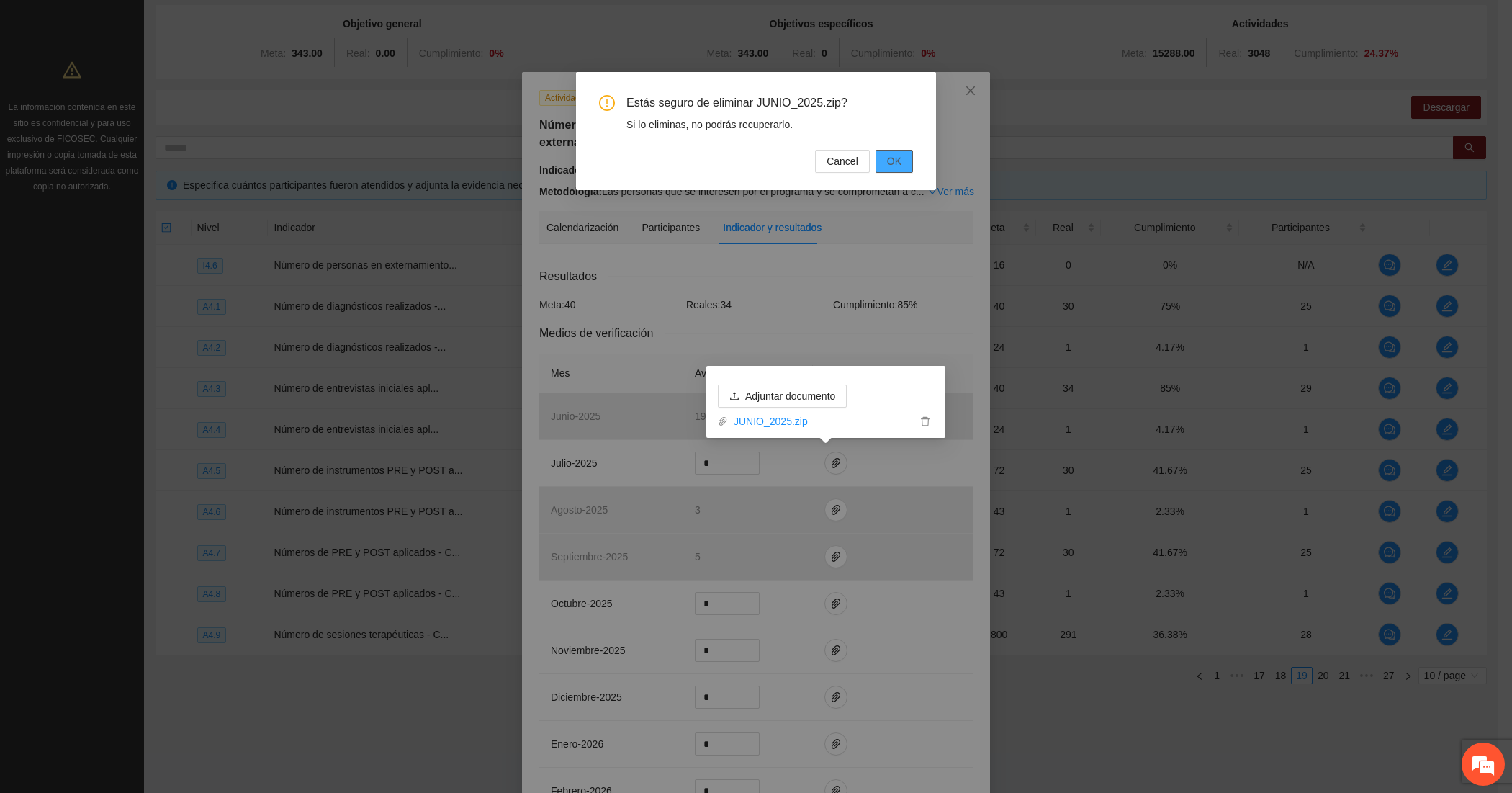
click at [890, 162] on span "OK" at bounding box center [894, 161] width 14 height 16
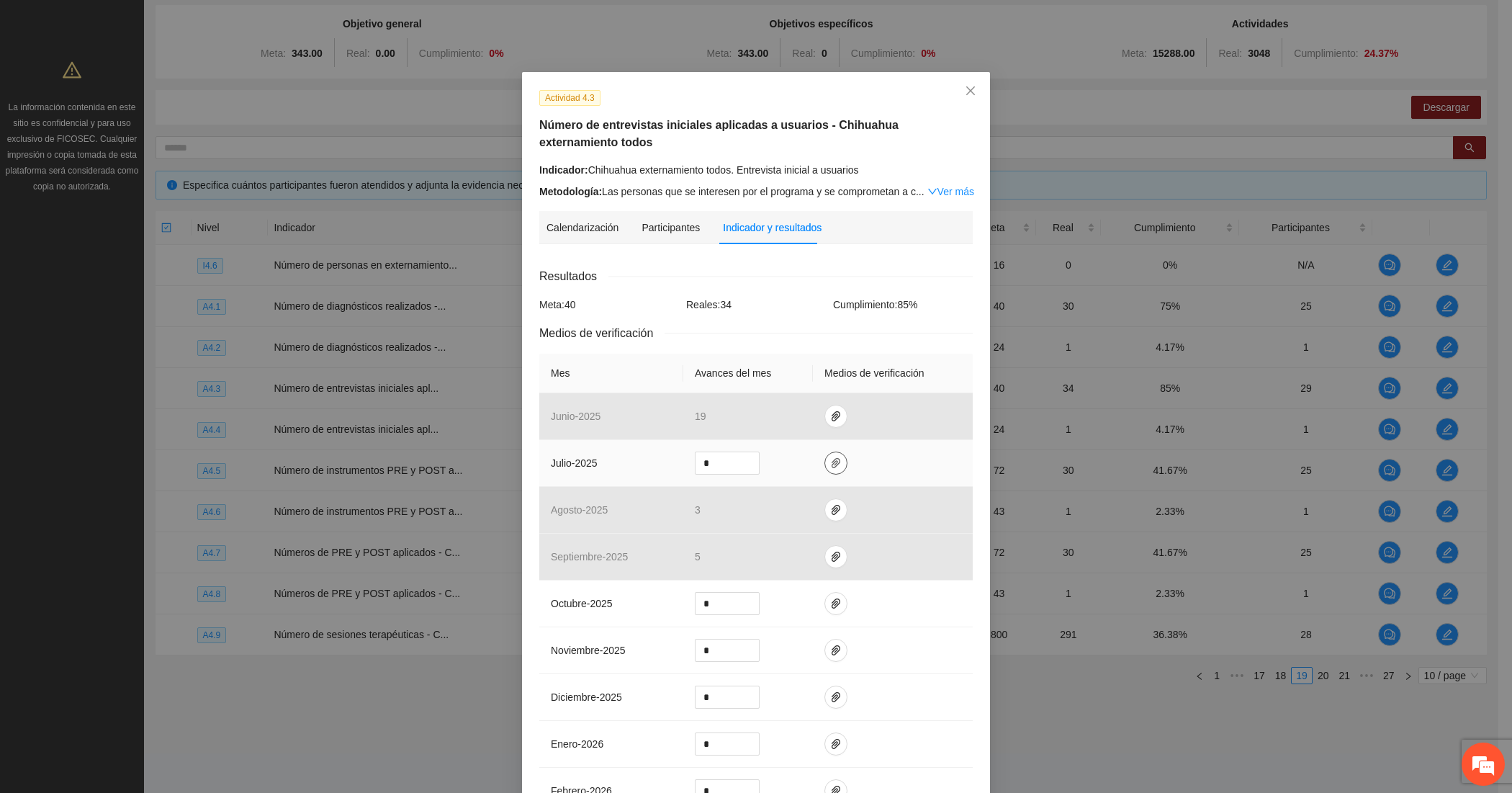
click at [831, 461] on icon "paper-clip" at bounding box center [836, 463] width 12 height 12
click at [808, 416] on span "Adjuntar documento" at bounding box center [790, 417] width 90 height 16
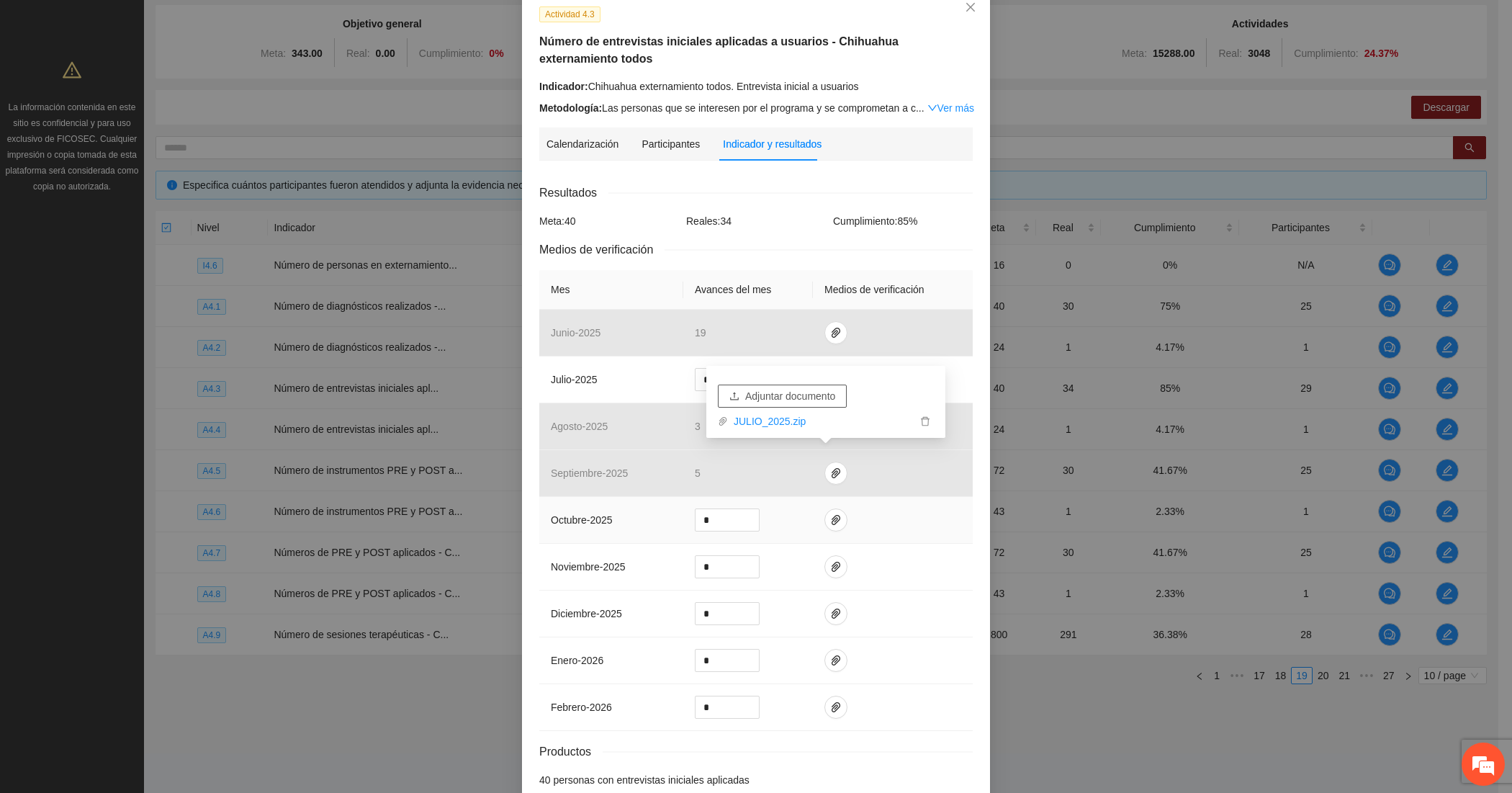
scroll to position [164, 0]
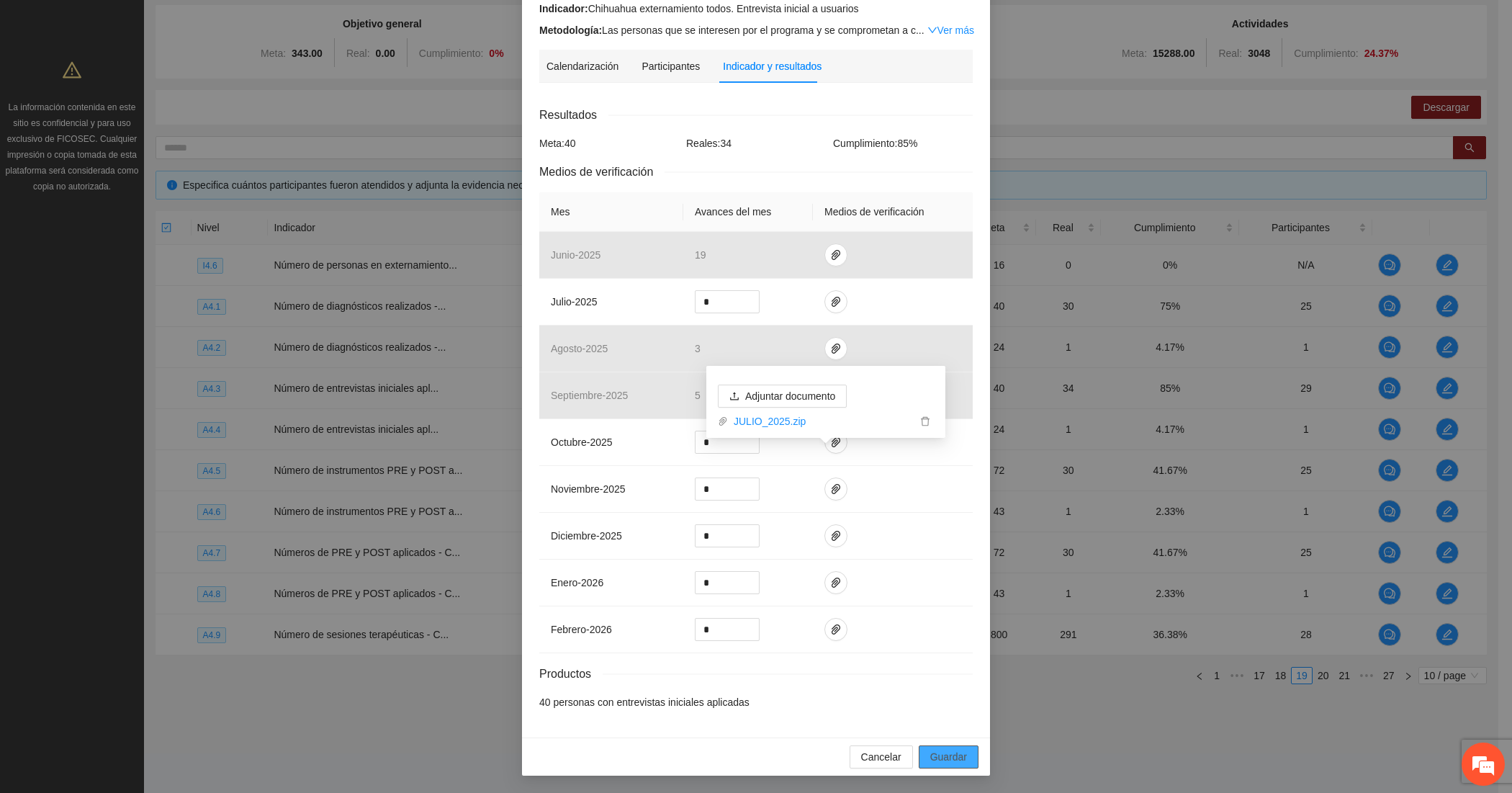
click at [936, 756] on span "Guardar" at bounding box center [948, 757] width 37 height 16
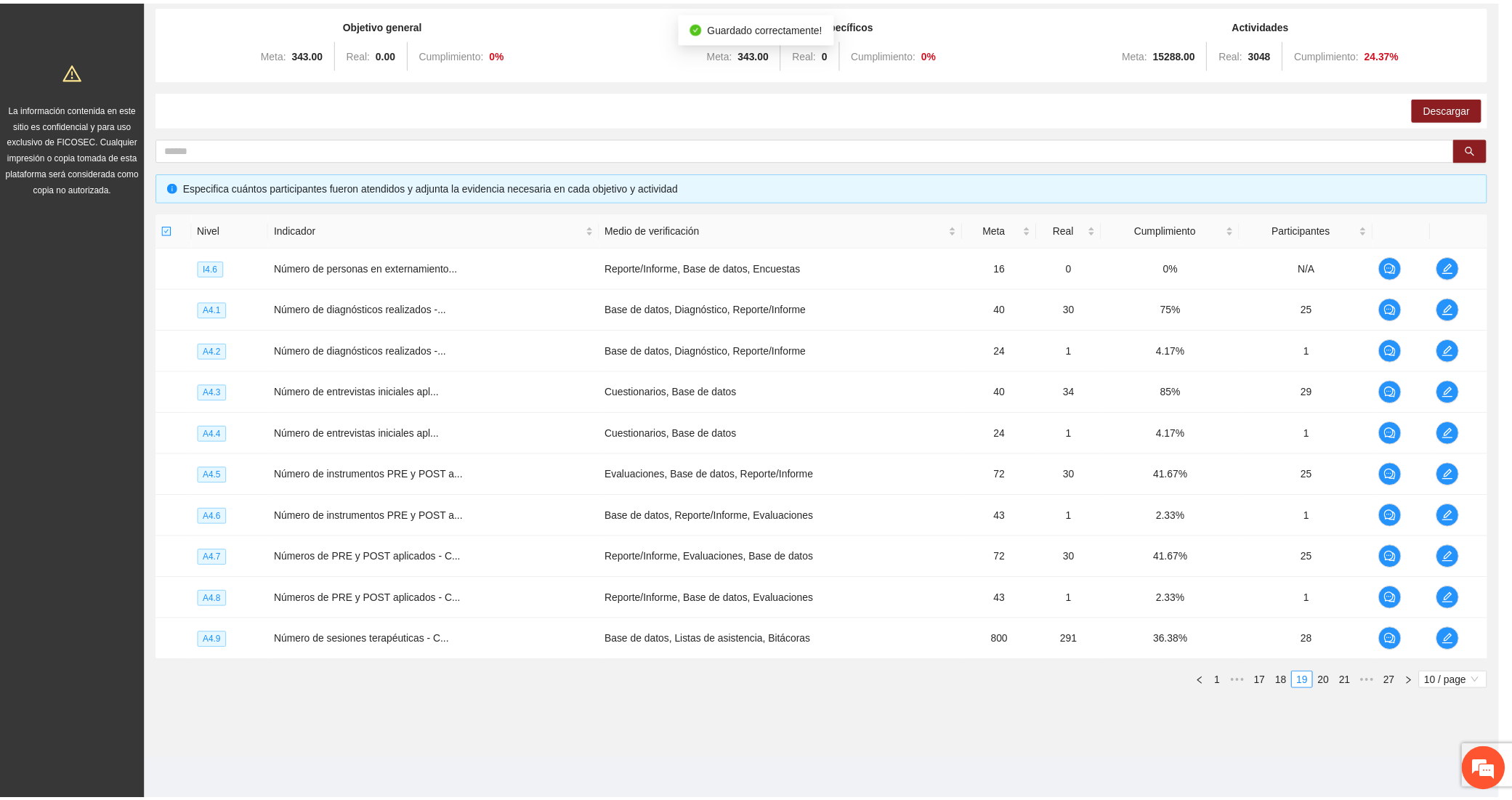
scroll to position [93, 0]
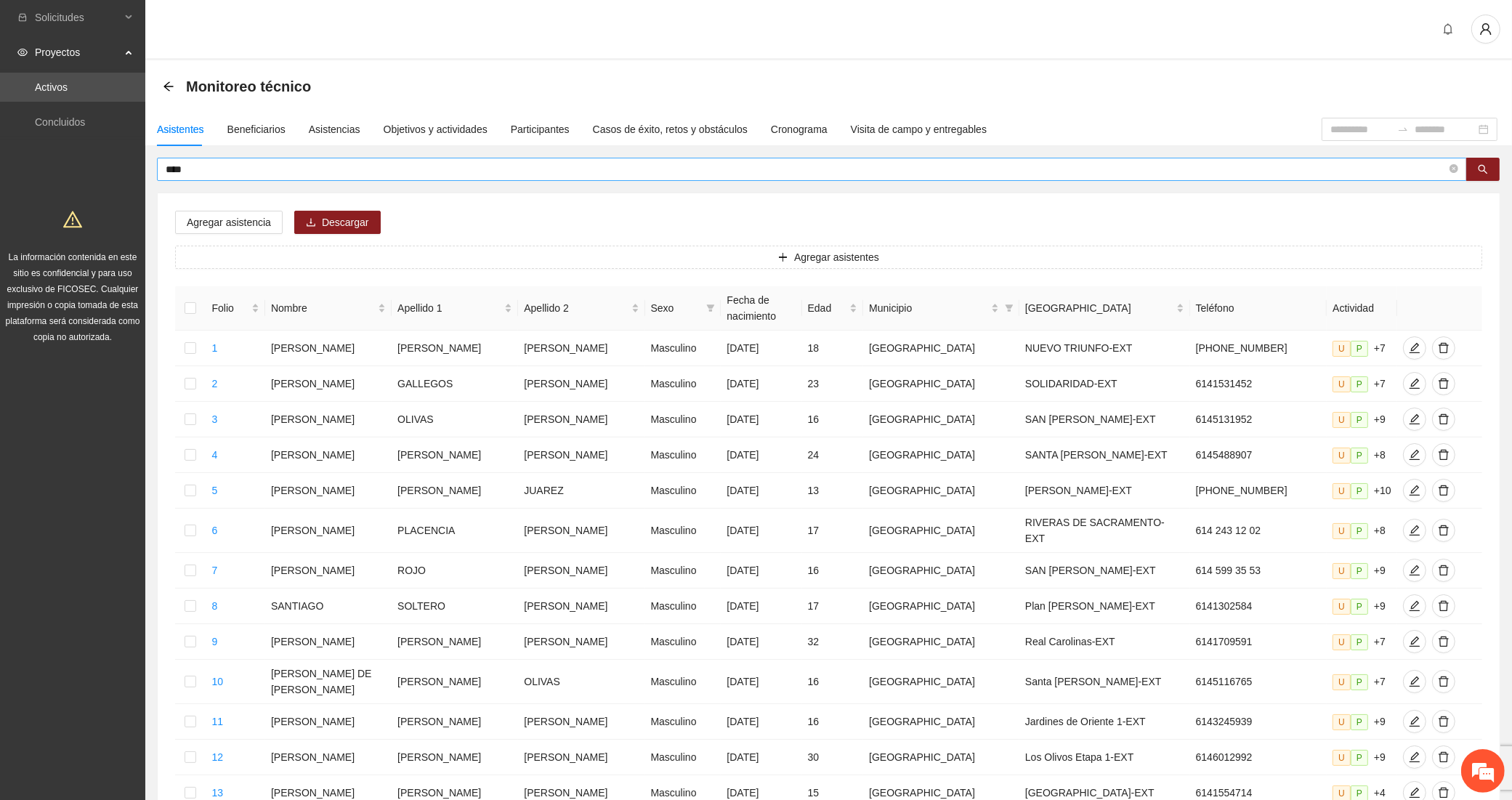
click at [283, 166] on input "****" at bounding box center [805, 170] width 1280 height 16
type input "*******"
